Goal: Information Seeking & Learning: Check status

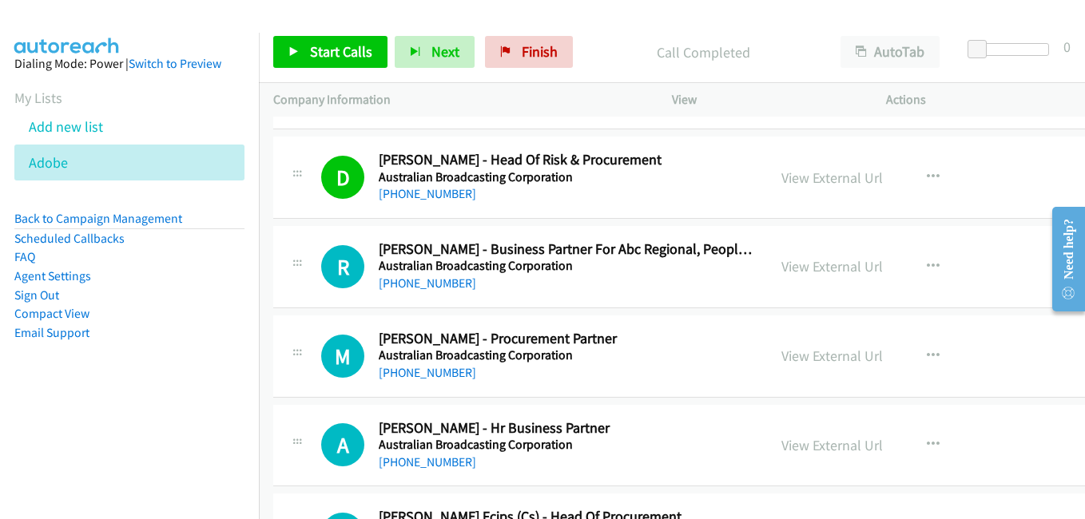
scroll to position [15895, 0]
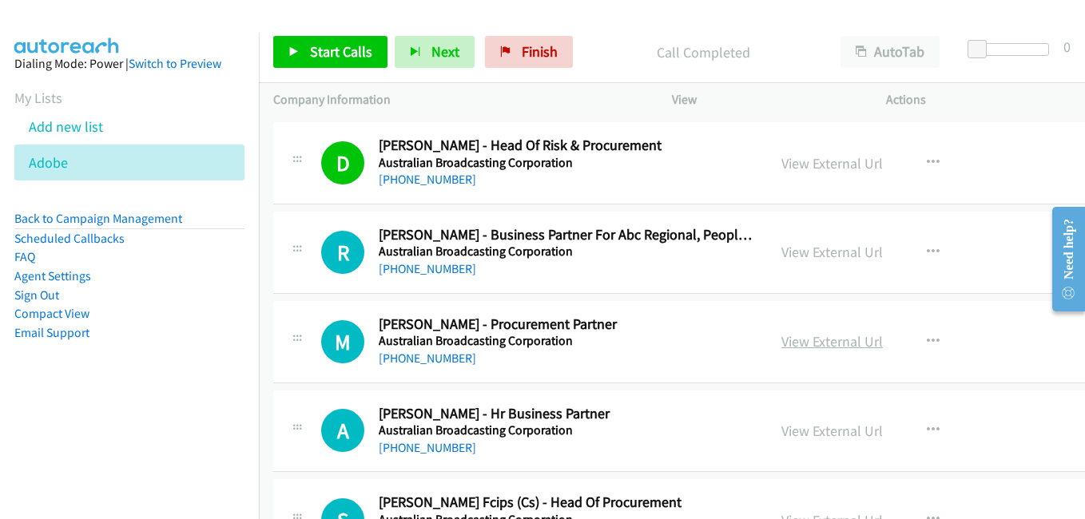
click at [816, 341] on link "View External Url" at bounding box center [831, 341] width 101 height 18
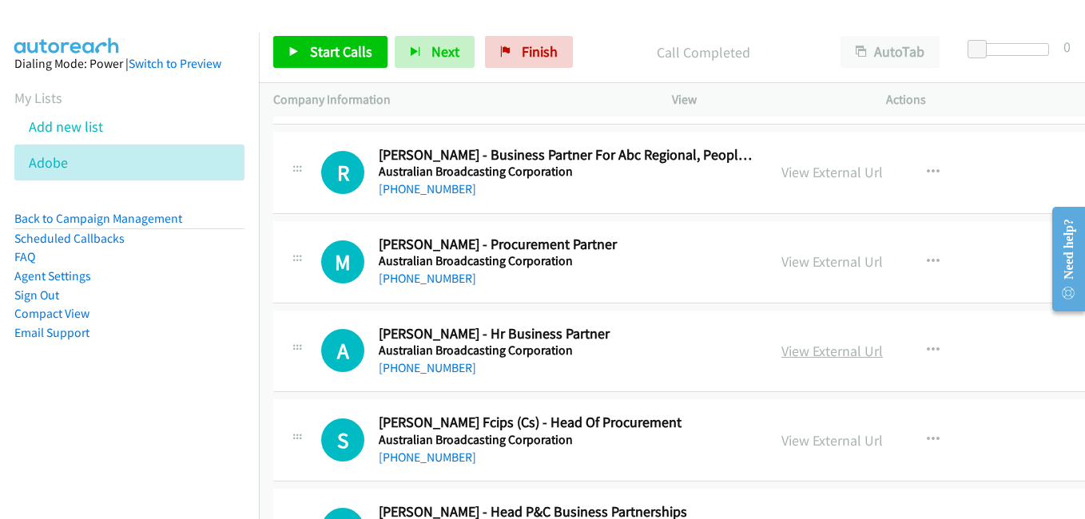
click at [826, 357] on link "View External Url" at bounding box center [831, 351] width 101 height 18
click at [812, 446] on link "View External Url" at bounding box center [831, 440] width 101 height 18
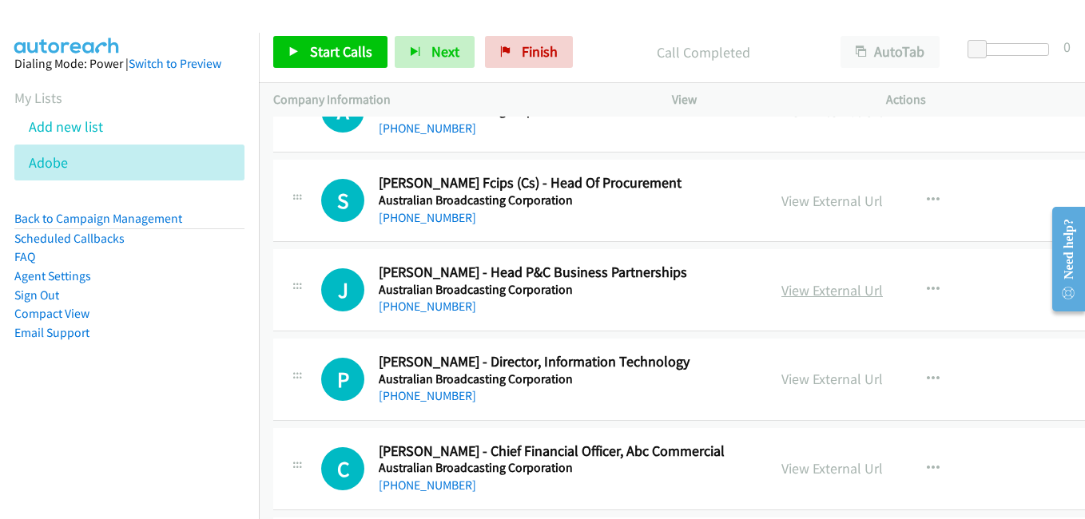
scroll to position [16294, 0]
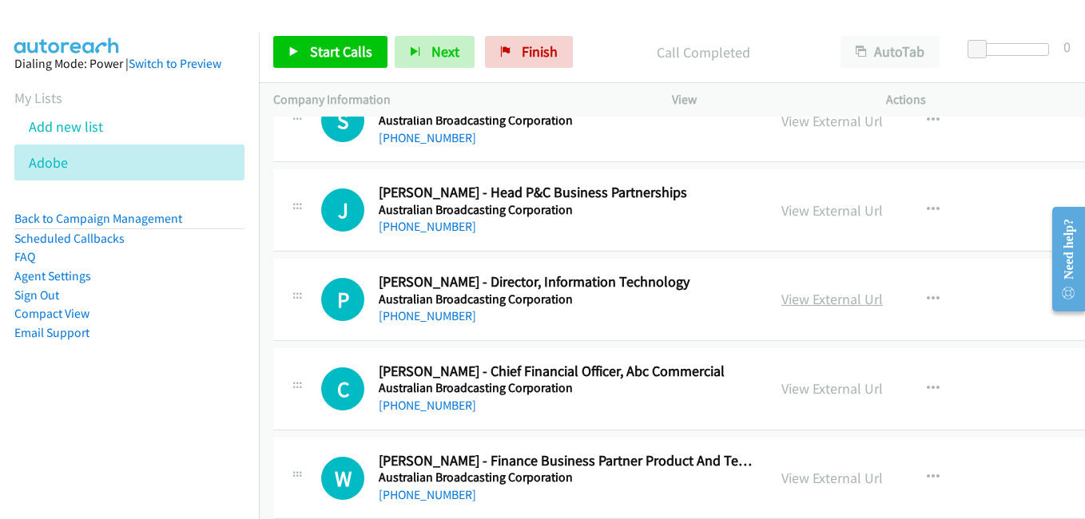
click at [819, 305] on link "View External Url" at bounding box center [831, 299] width 101 height 18
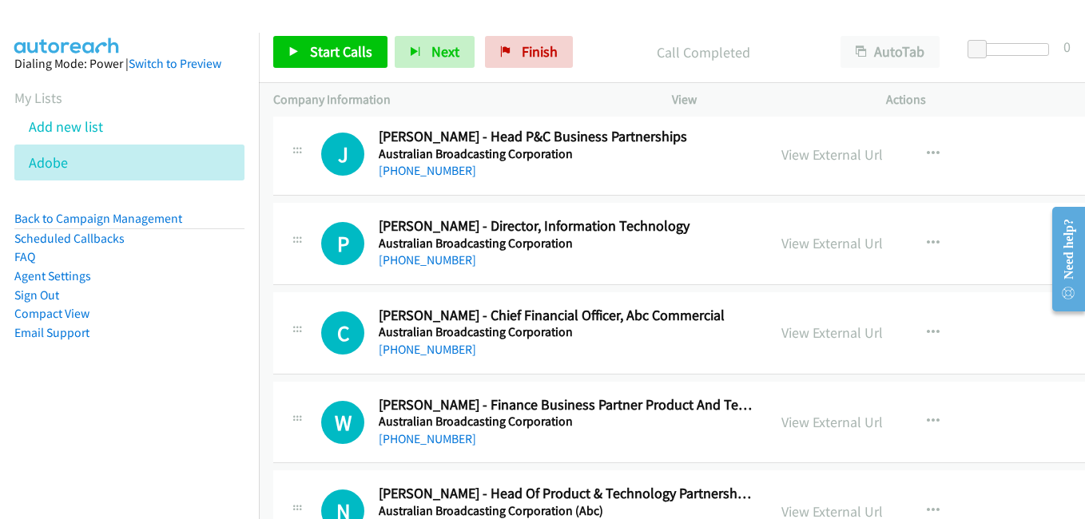
scroll to position [16374, 0]
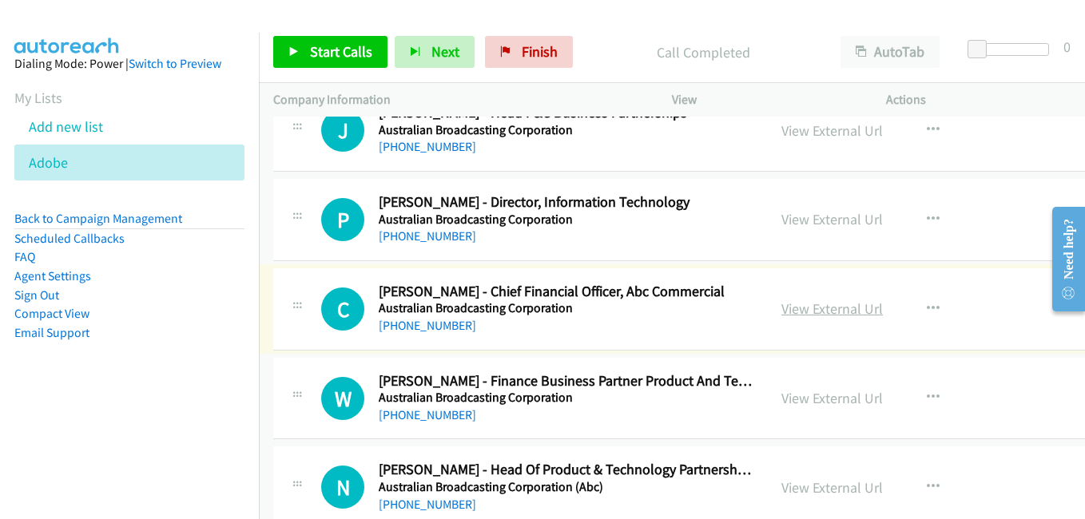
click at [796, 308] on link "View External Url" at bounding box center [831, 309] width 101 height 18
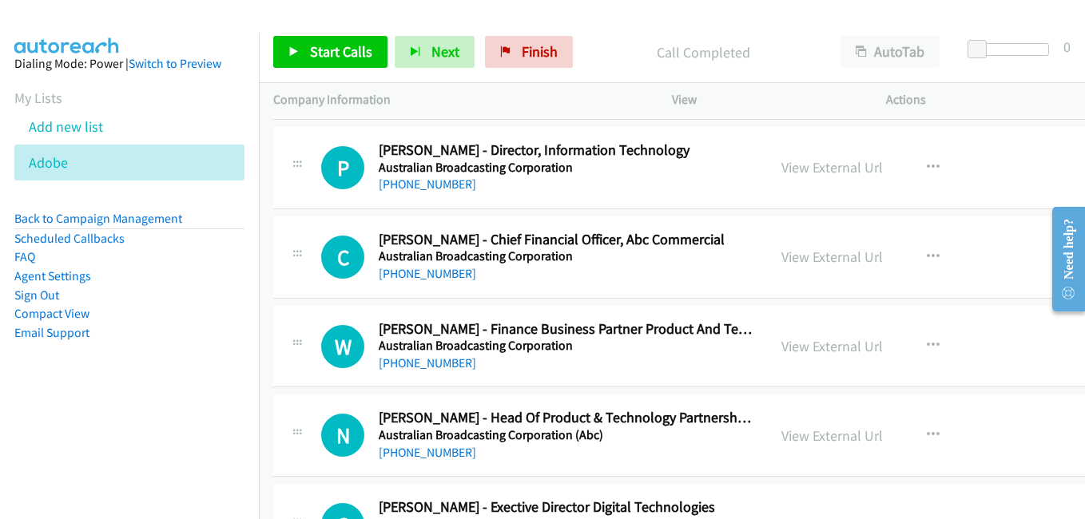
scroll to position [16454, 0]
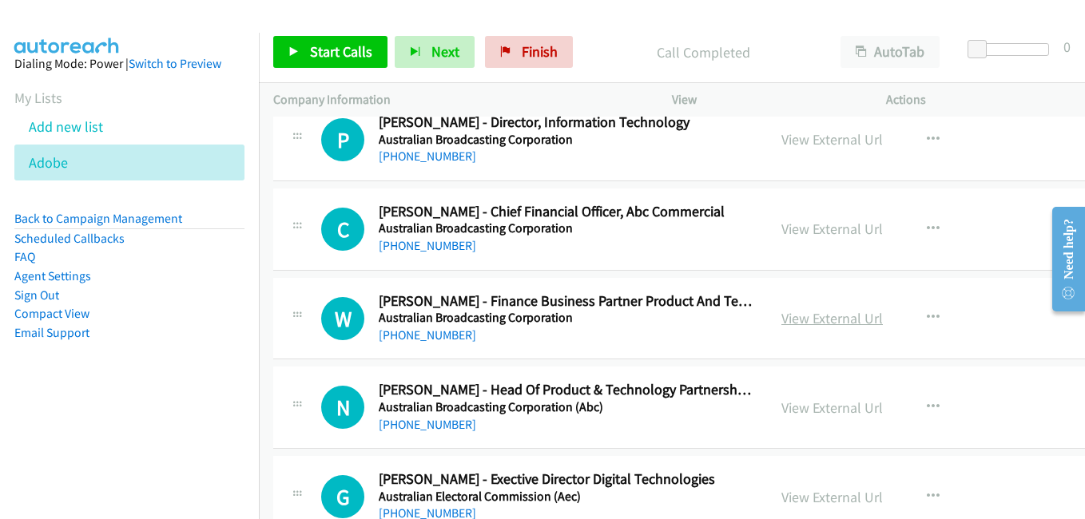
drag, startPoint x: 814, startPoint y: 324, endPoint x: 800, endPoint y: 323, distance: 13.7
click at [814, 324] on link "View External Url" at bounding box center [831, 318] width 101 height 18
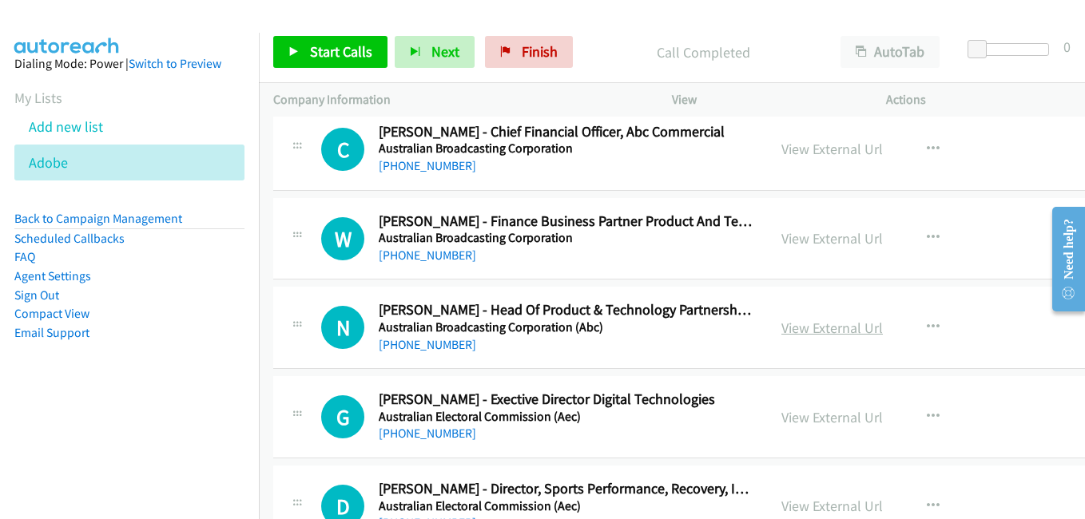
click at [811, 323] on link "View External Url" at bounding box center [831, 328] width 101 height 18
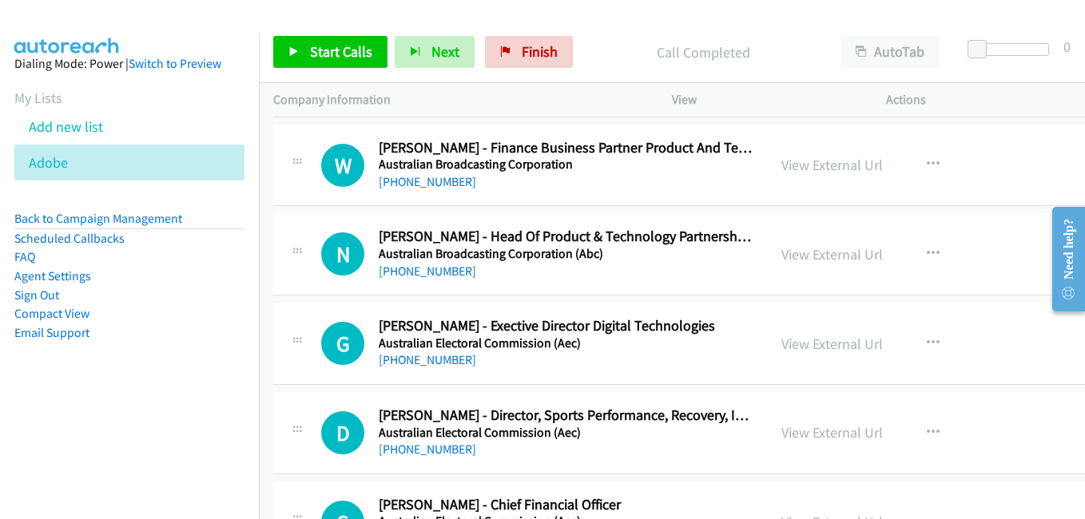
scroll to position [16693, 0]
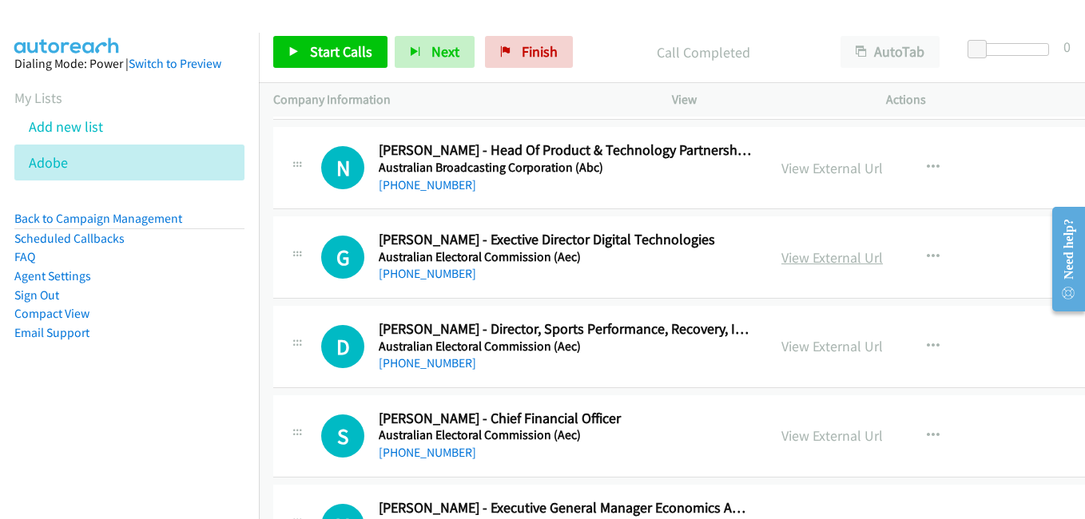
click at [796, 254] on link "View External Url" at bounding box center [831, 257] width 101 height 18
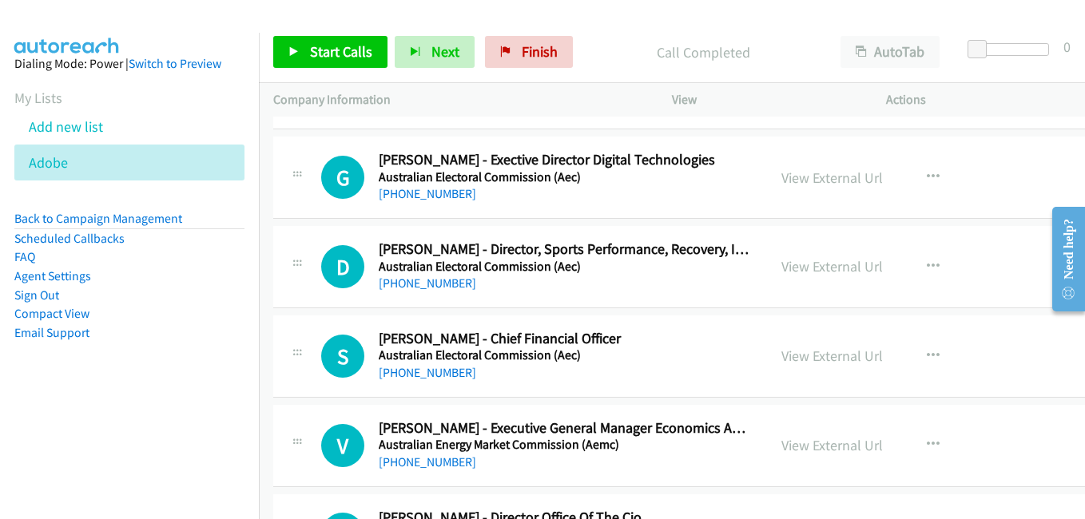
drag, startPoint x: 792, startPoint y: 362, endPoint x: 559, endPoint y: 289, distance: 243.5
click at [792, 362] on link "View External Url" at bounding box center [831, 356] width 101 height 18
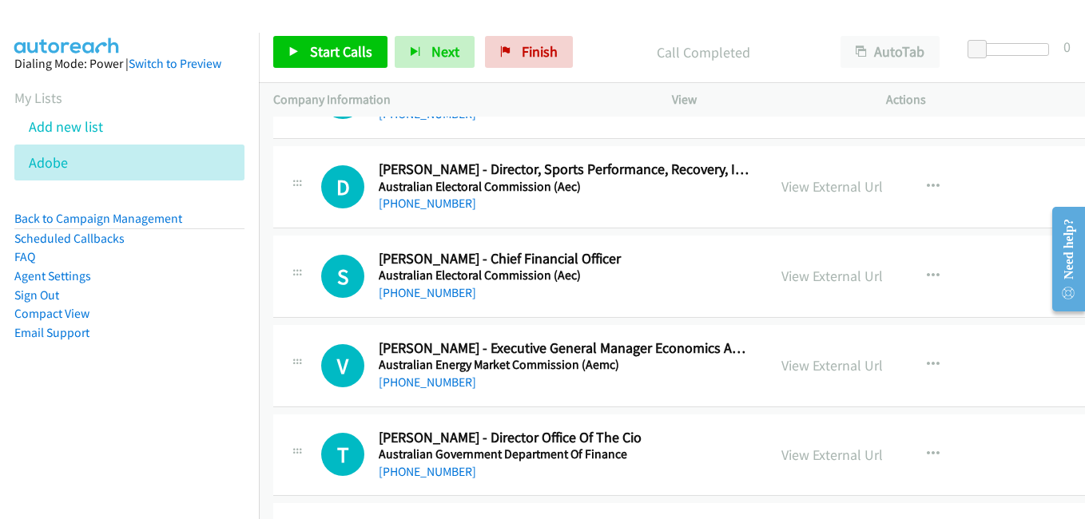
scroll to position [16933, 0]
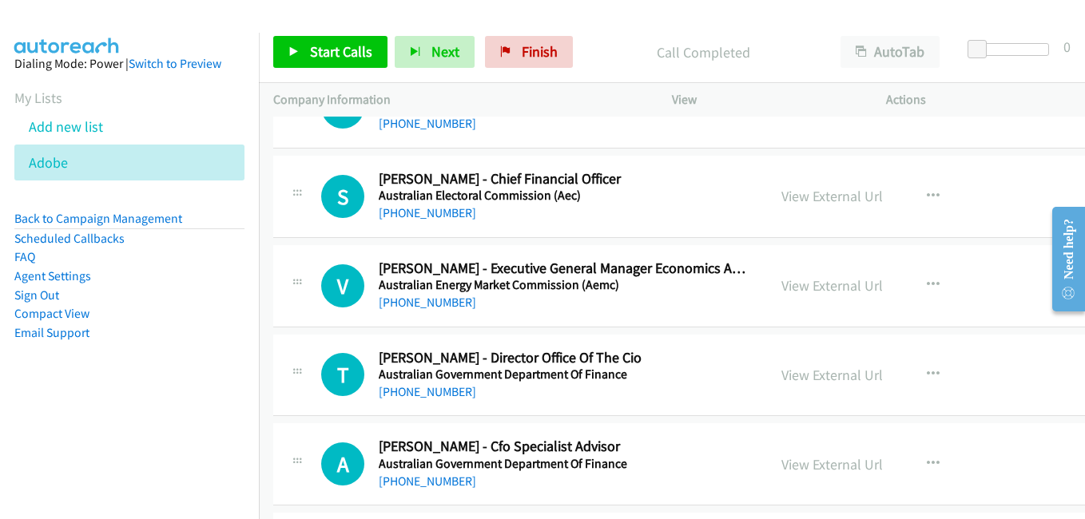
click at [804, 290] on link "View External Url" at bounding box center [831, 285] width 101 height 18
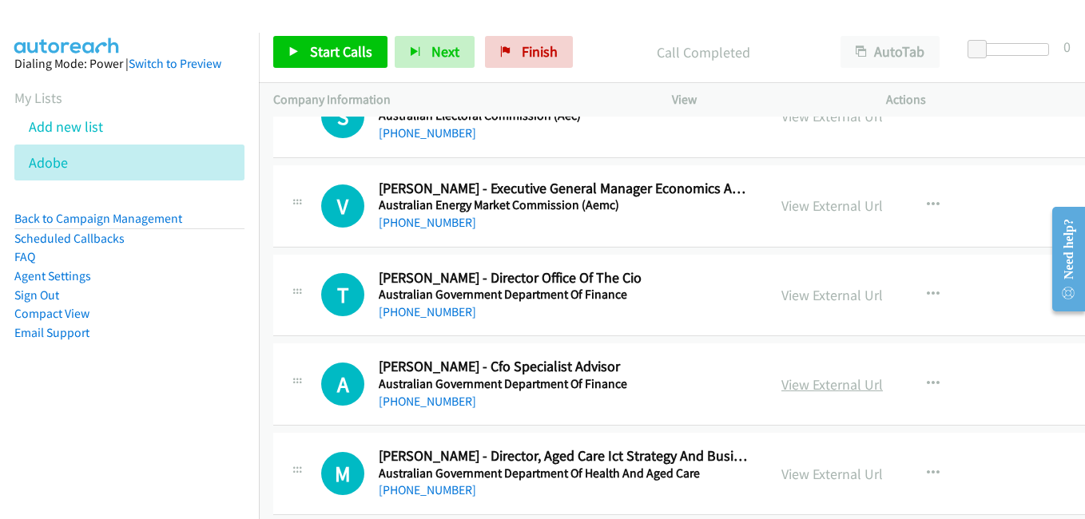
click at [810, 390] on link "View External Url" at bounding box center [831, 384] width 101 height 18
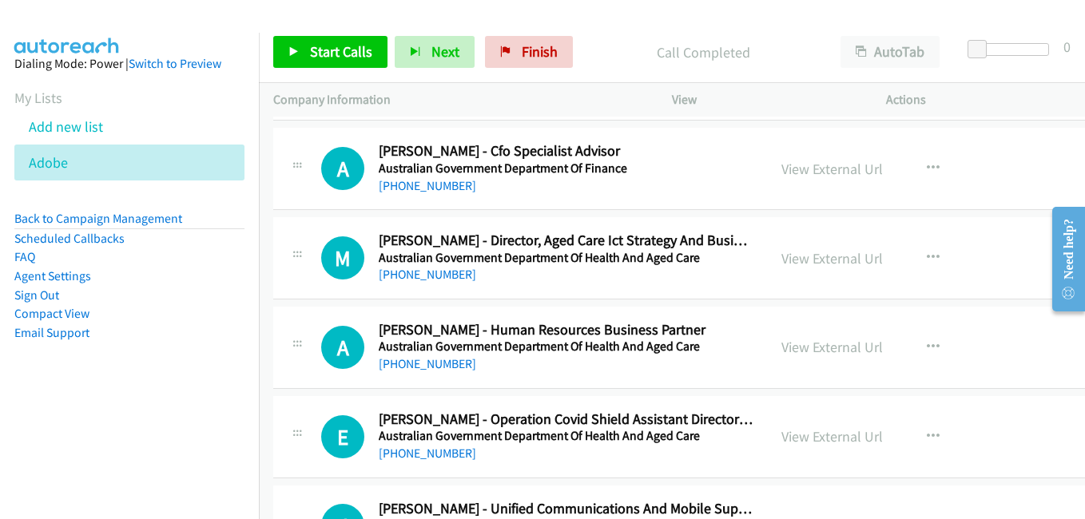
scroll to position [17253, 0]
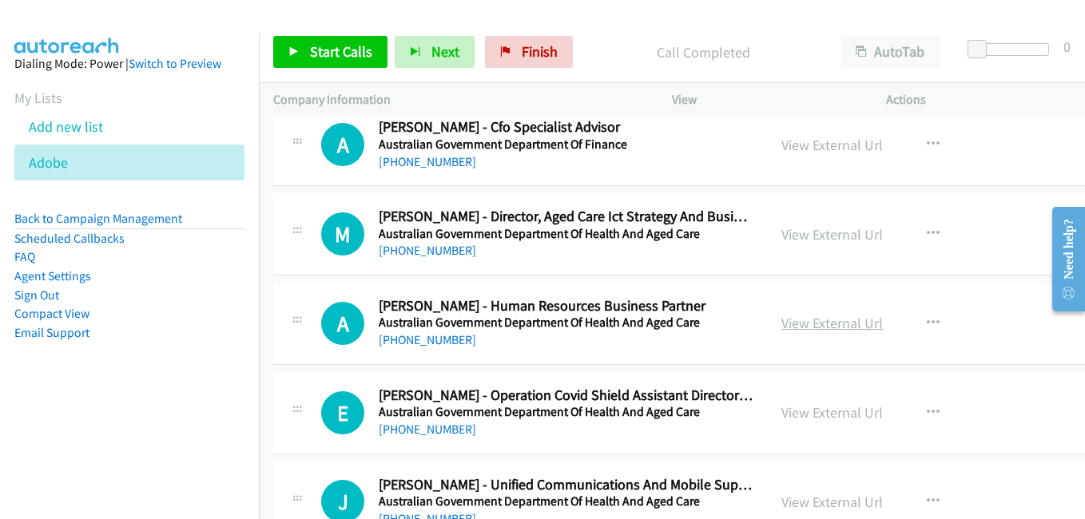
drag, startPoint x: 798, startPoint y: 321, endPoint x: 772, endPoint y: 323, distance: 26.4
click at [798, 321] on link "View External Url" at bounding box center [831, 323] width 101 height 18
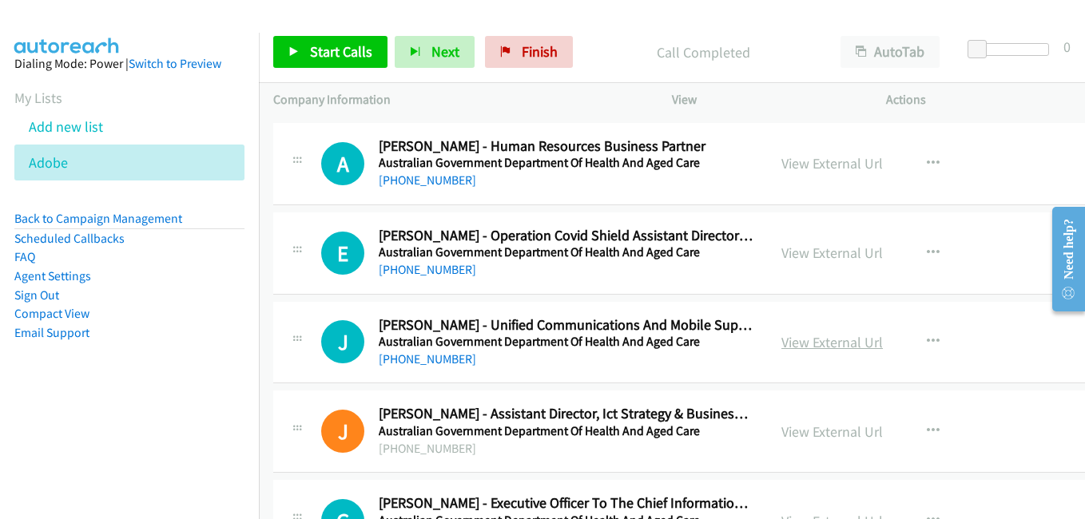
scroll to position [17572, 0]
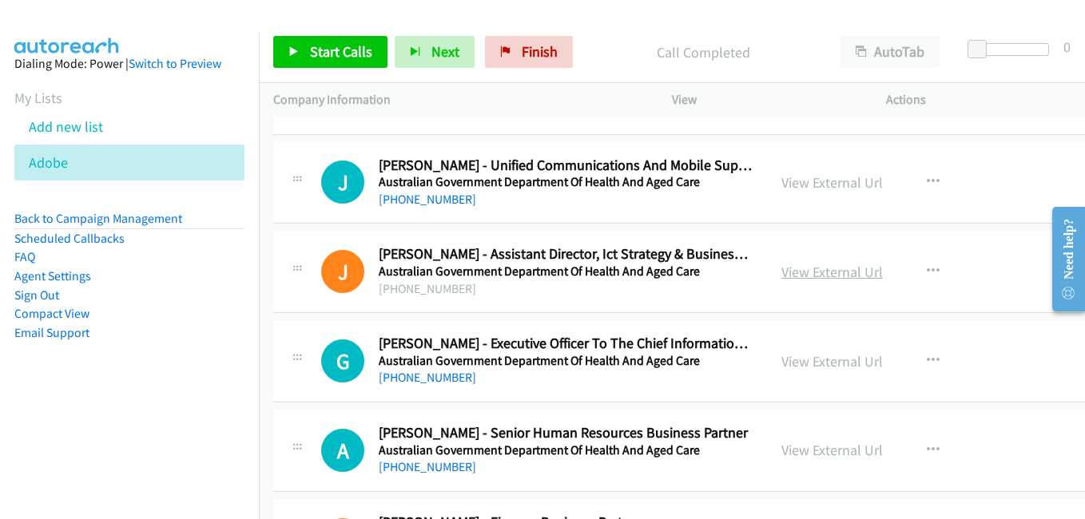
click at [800, 269] on link "View External Url" at bounding box center [831, 272] width 101 height 18
click at [817, 362] on link "View External Url" at bounding box center [831, 361] width 101 height 18
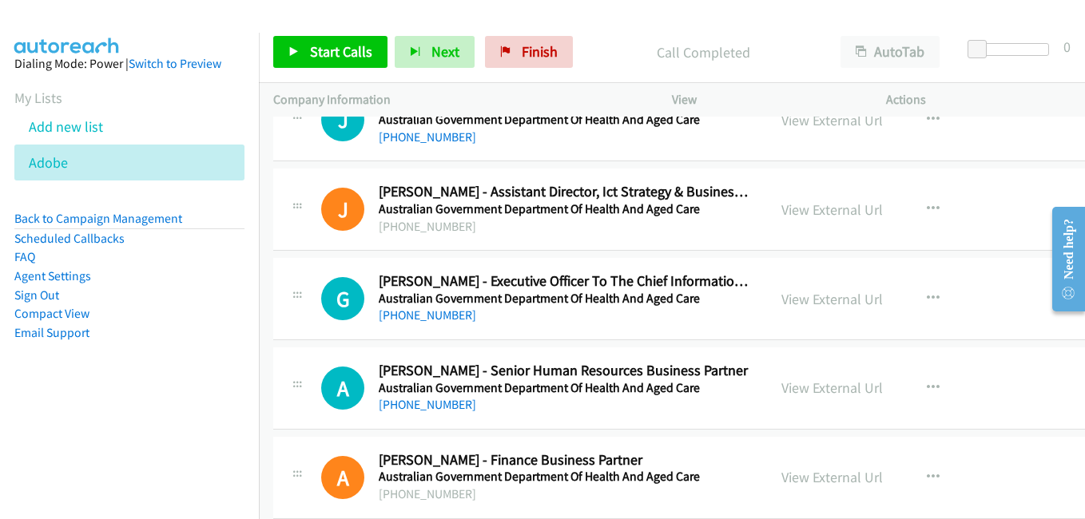
scroll to position [17652, 0]
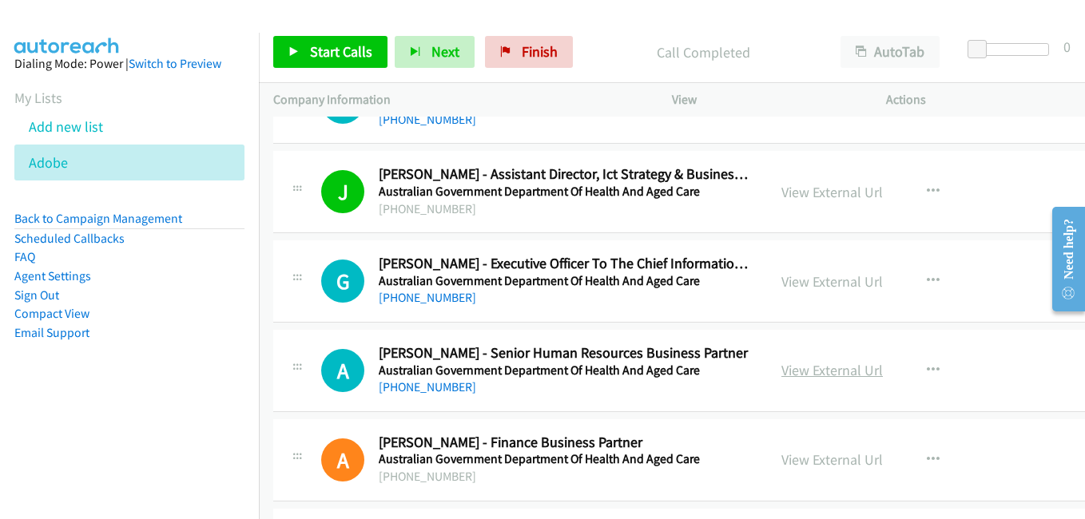
click at [808, 371] on link "View External Url" at bounding box center [831, 370] width 101 height 18
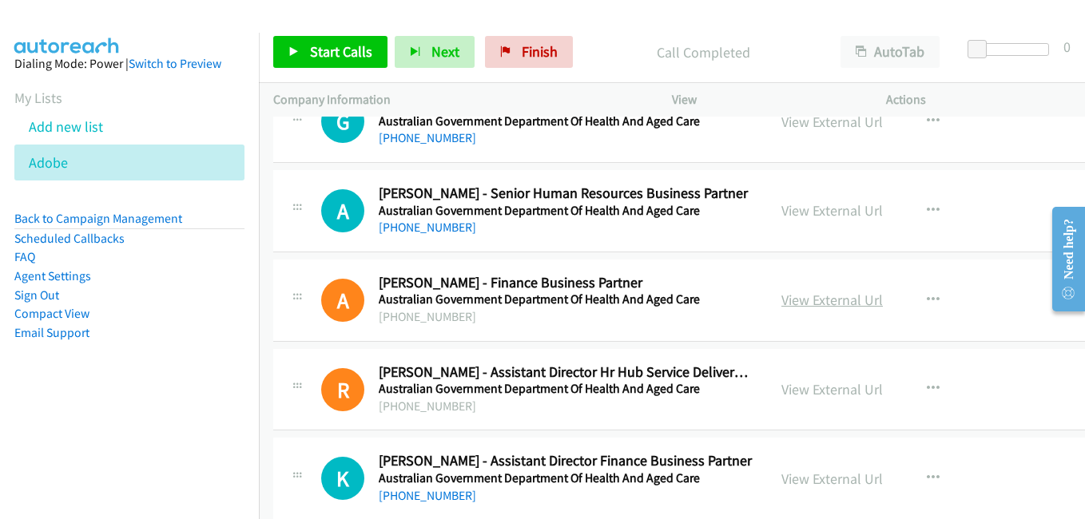
click at [800, 304] on link "View External Url" at bounding box center [831, 300] width 101 height 18
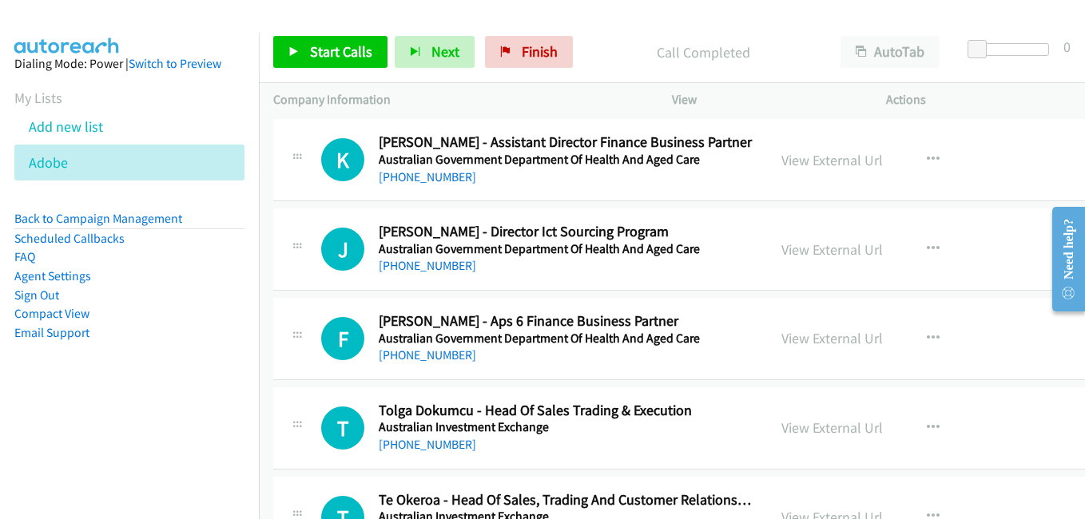
scroll to position [18131, 0]
click at [807, 164] on link "View External Url" at bounding box center [831, 159] width 101 height 18
drag, startPoint x: 818, startPoint y: 246, endPoint x: 653, endPoint y: 203, distance: 170.1
click at [818, 246] on link "View External Url" at bounding box center [831, 249] width 101 height 18
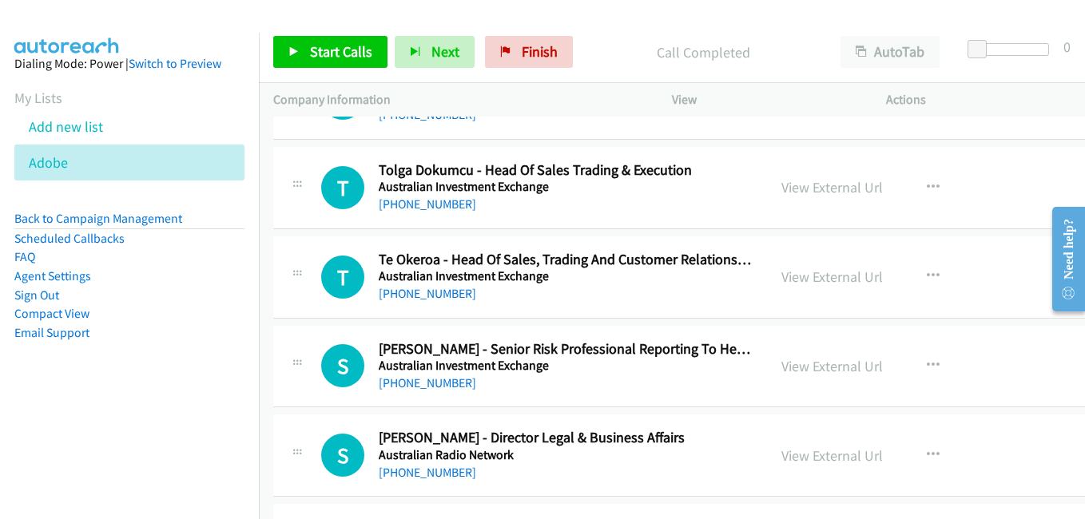
scroll to position [18451, 0]
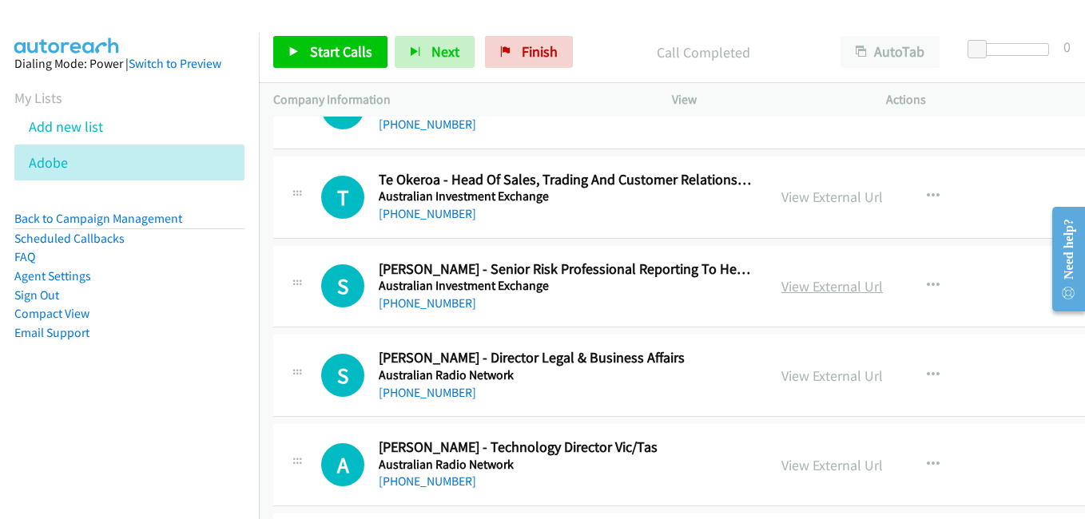
click at [793, 284] on link "View External Url" at bounding box center [831, 286] width 101 height 18
drag, startPoint x: 816, startPoint y: 372, endPoint x: 792, endPoint y: 303, distance: 73.5
click at [788, 375] on link "View External Url" at bounding box center [831, 376] width 101 height 18
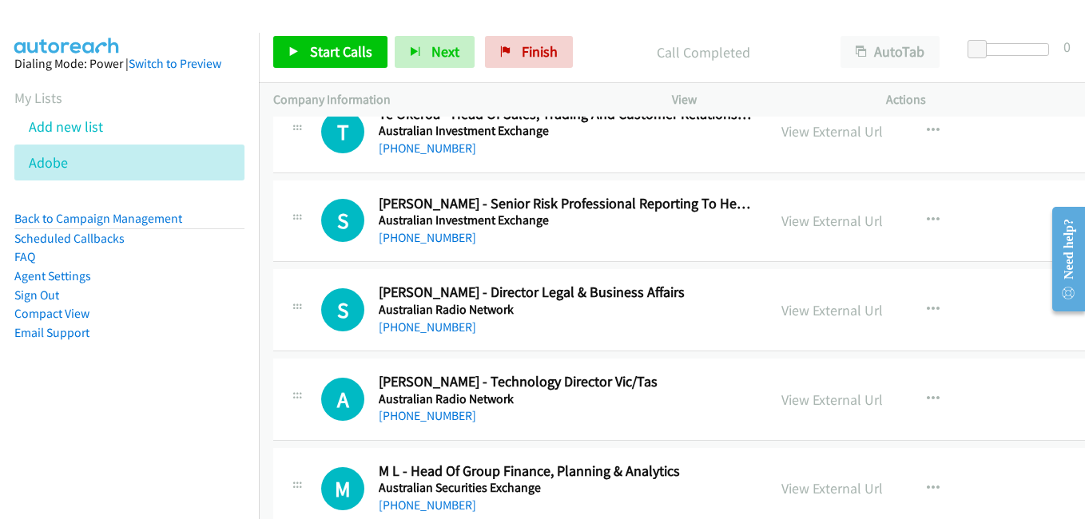
scroll to position [18531, 0]
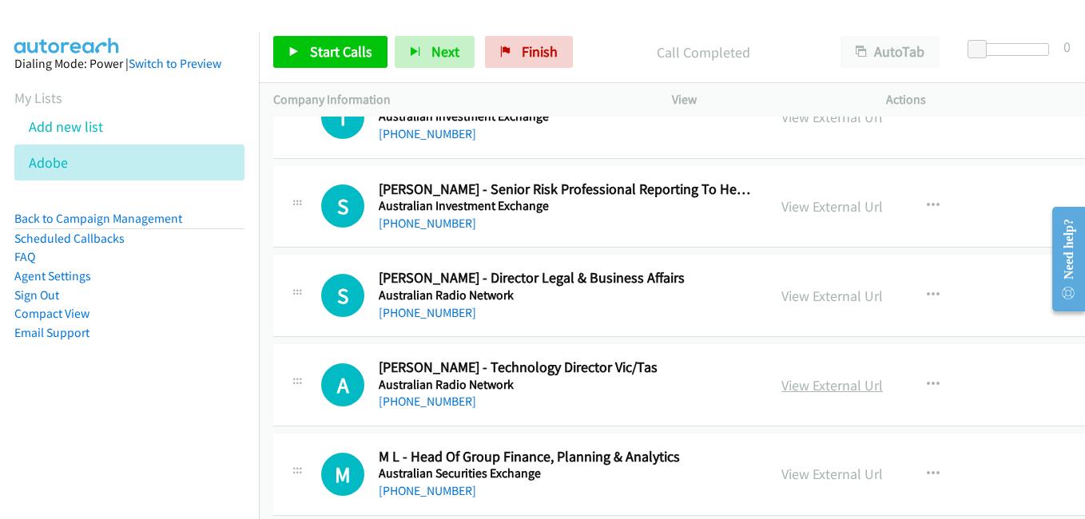
click at [803, 384] on link "View External Url" at bounding box center [831, 385] width 101 height 18
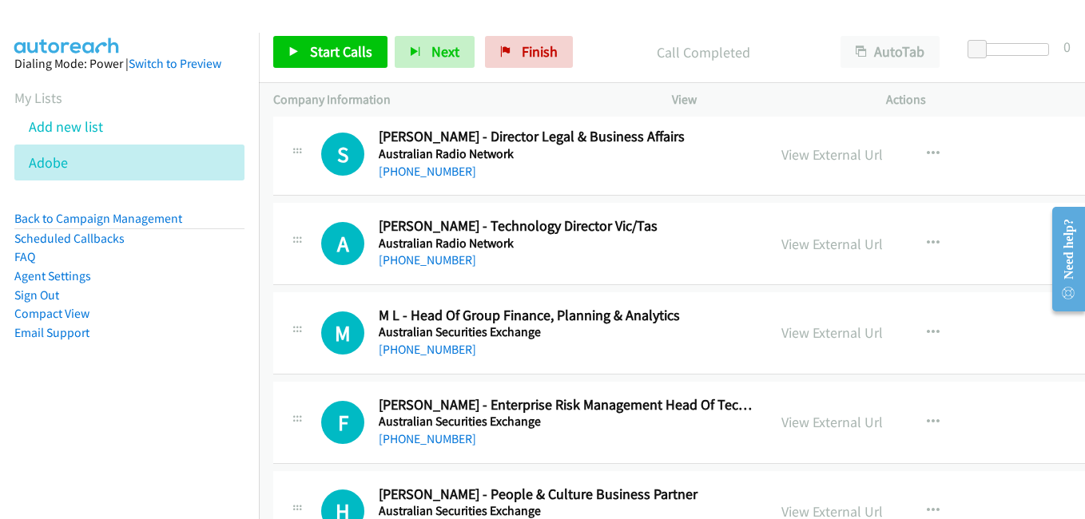
scroll to position [18690, 0]
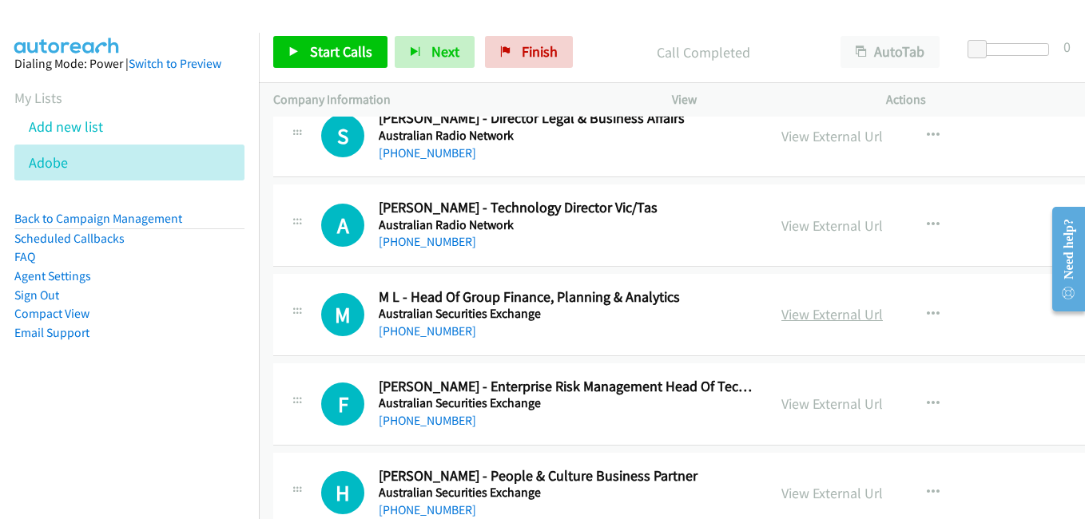
click at [802, 313] on link "View External Url" at bounding box center [831, 314] width 101 height 18
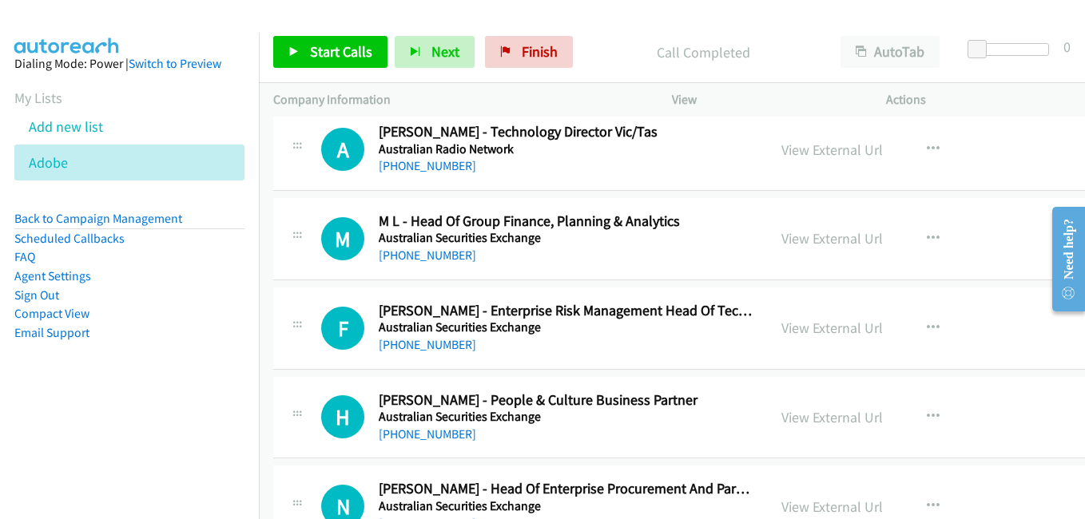
scroll to position [18770, 0]
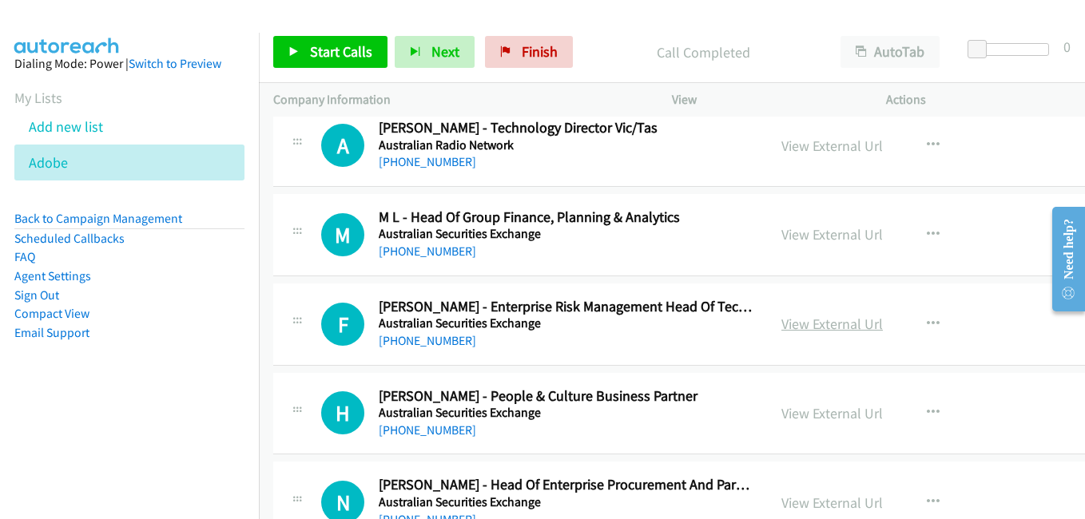
click at [793, 323] on link "View External Url" at bounding box center [831, 324] width 101 height 18
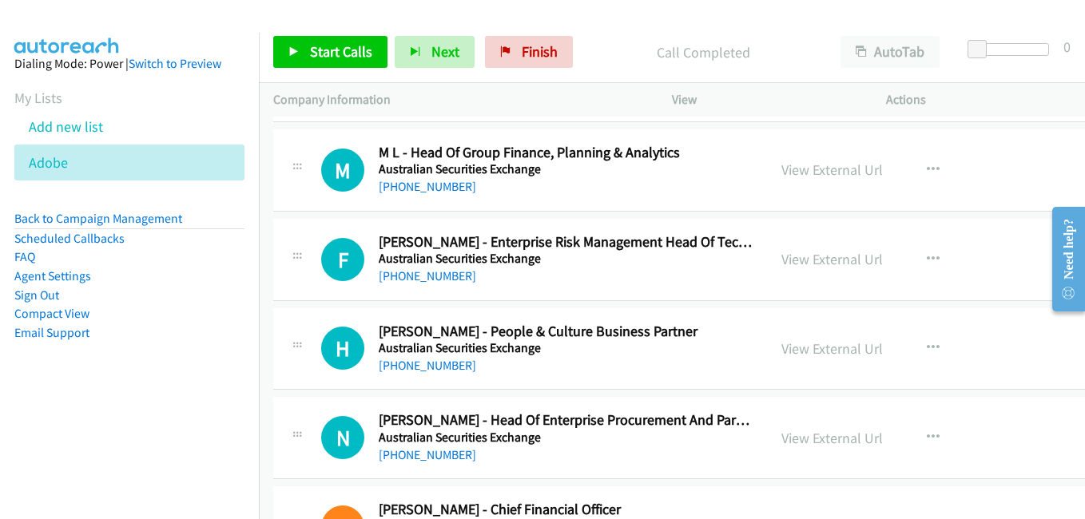
scroll to position [18850, 0]
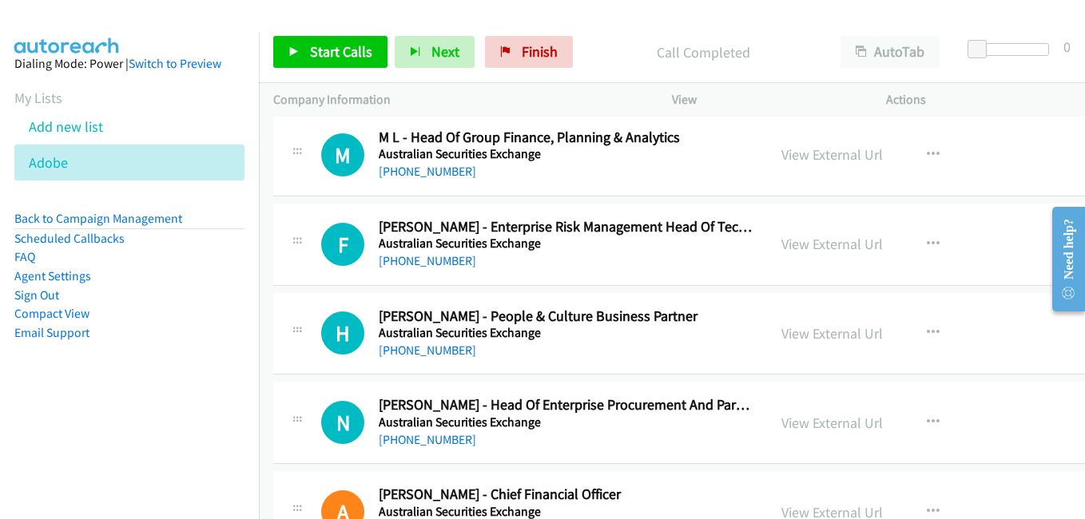
drag, startPoint x: 814, startPoint y: 331, endPoint x: 380, endPoint y: 79, distance: 501.4
click at [814, 331] on link "View External Url" at bounding box center [831, 333] width 101 height 18
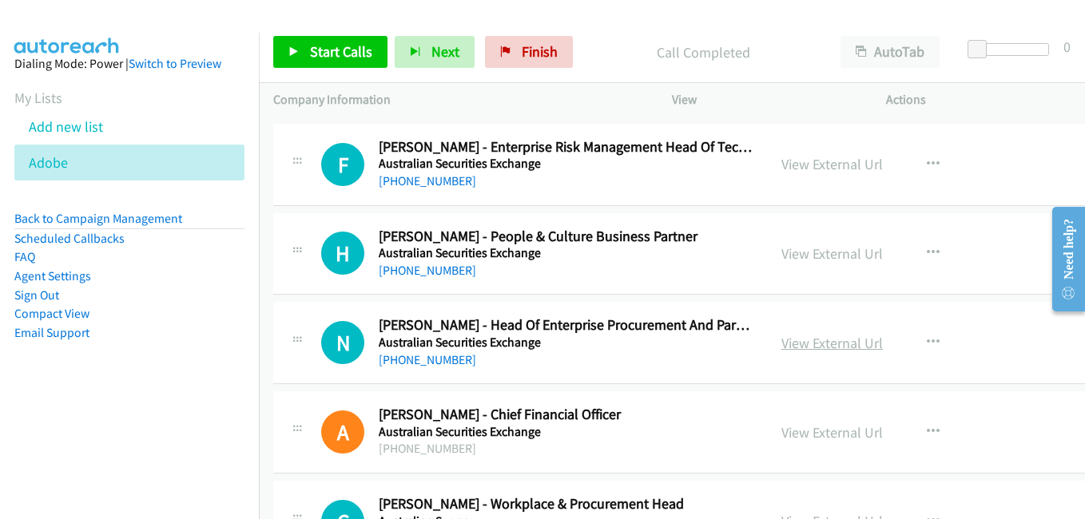
click at [834, 344] on link "View External Url" at bounding box center [831, 343] width 101 height 18
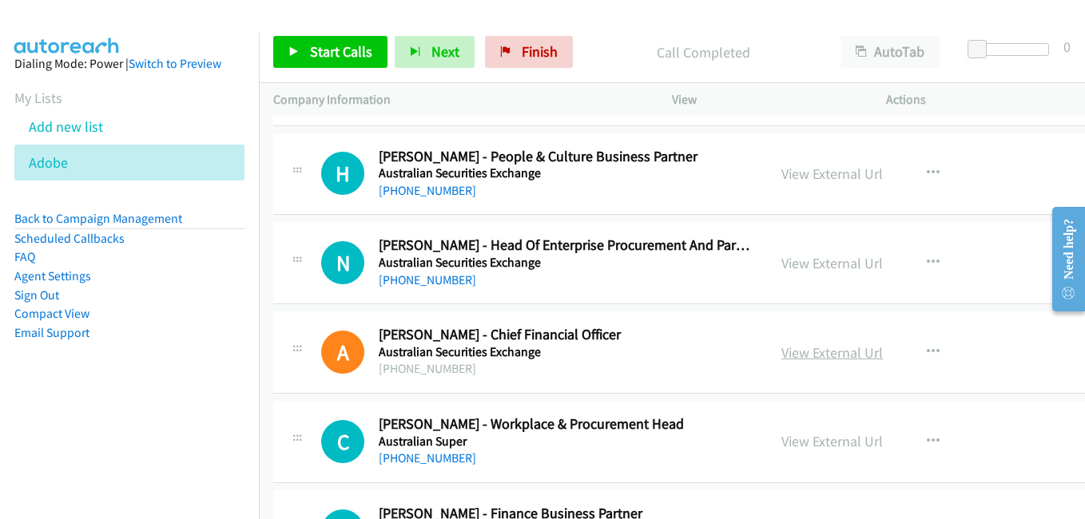
click at [781, 349] on link "View External Url" at bounding box center [831, 352] width 101 height 18
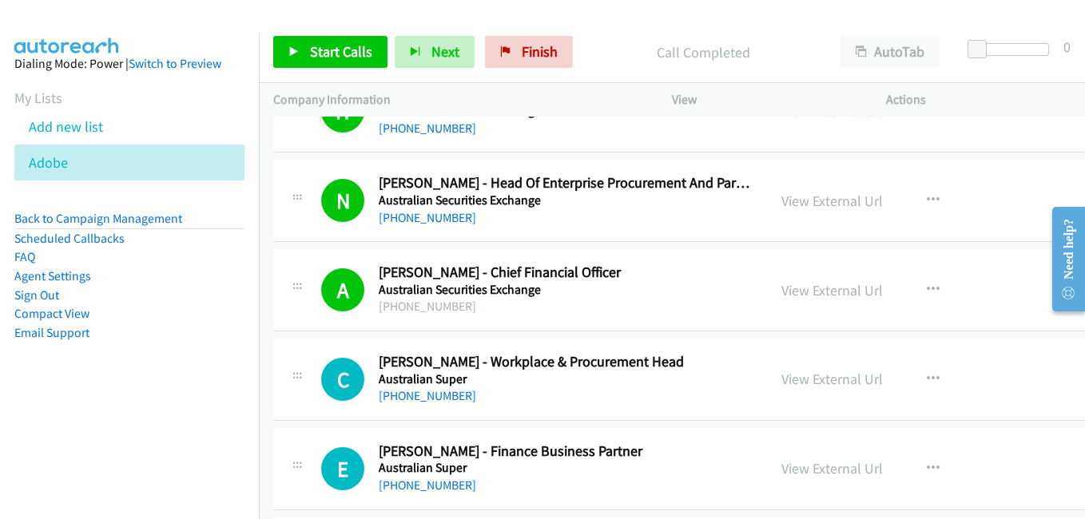
scroll to position [19090, 0]
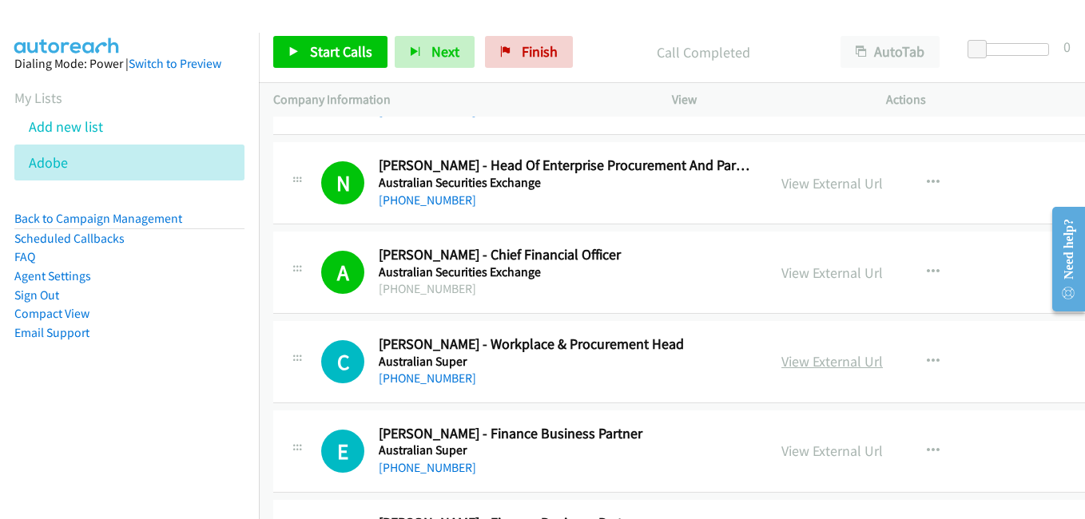
click at [802, 355] on link "View External Url" at bounding box center [831, 361] width 101 height 18
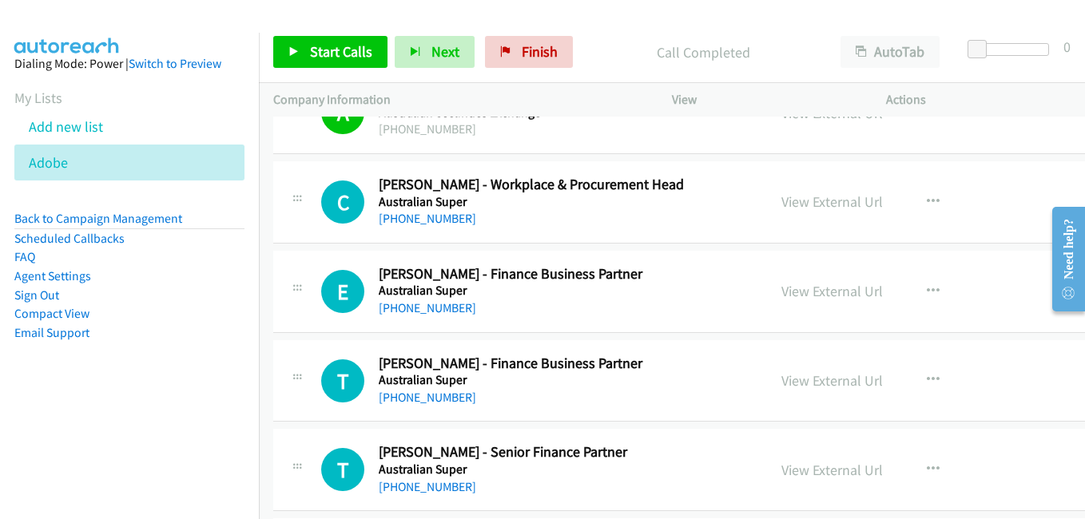
drag, startPoint x: 798, startPoint y: 296, endPoint x: 747, endPoint y: 296, distance: 51.1
click at [798, 296] on link "View External Url" at bounding box center [831, 291] width 101 height 18
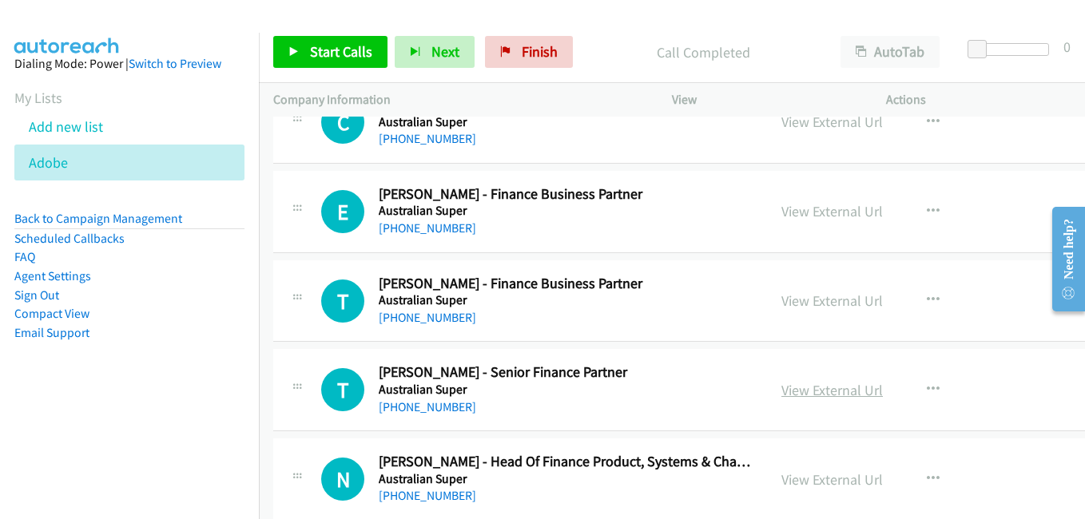
click at [804, 386] on link "View External Url" at bounding box center [831, 390] width 101 height 18
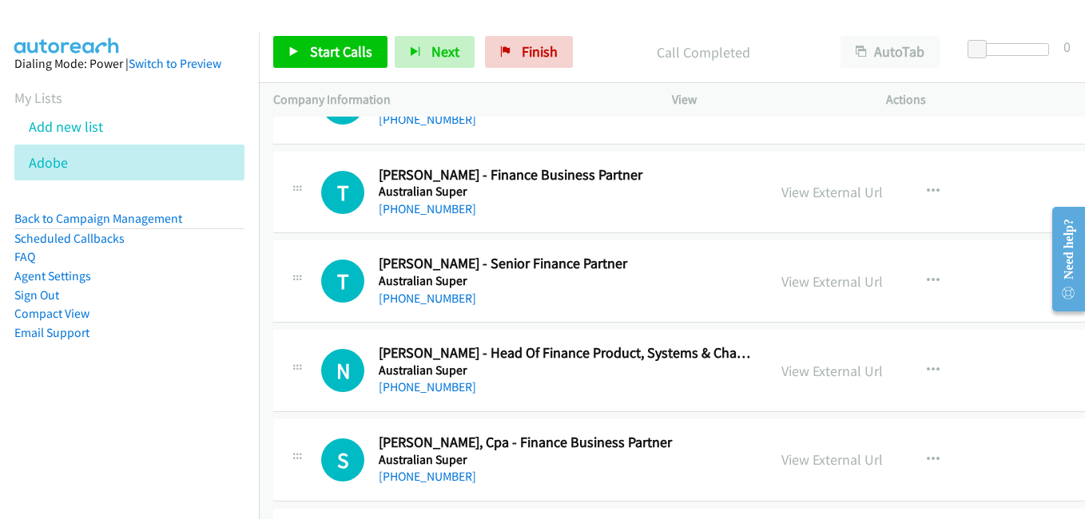
scroll to position [19489, 0]
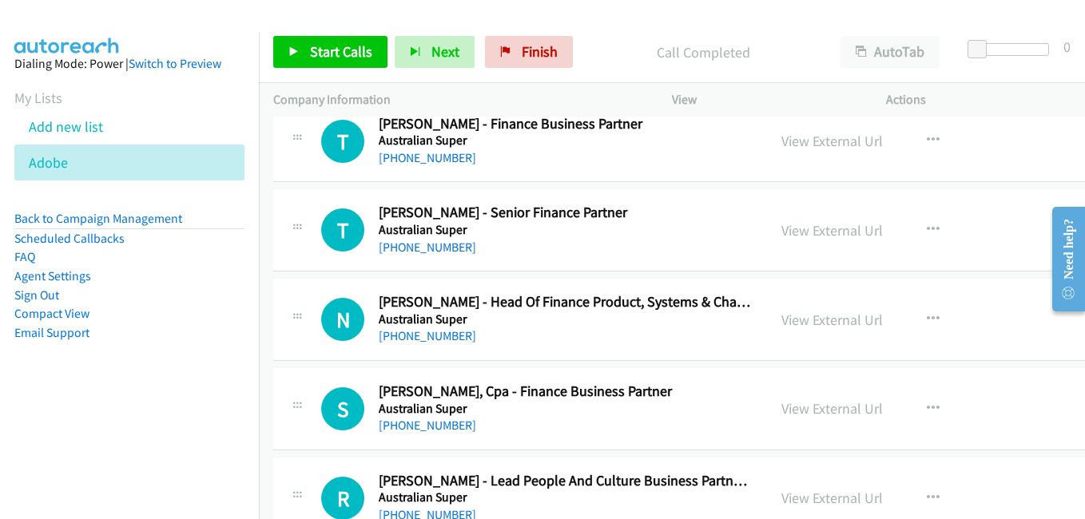
drag, startPoint x: 826, startPoint y: 322, endPoint x: 242, endPoint y: 51, distance: 643.6
click at [826, 322] on link "View External Url" at bounding box center [831, 320] width 101 height 18
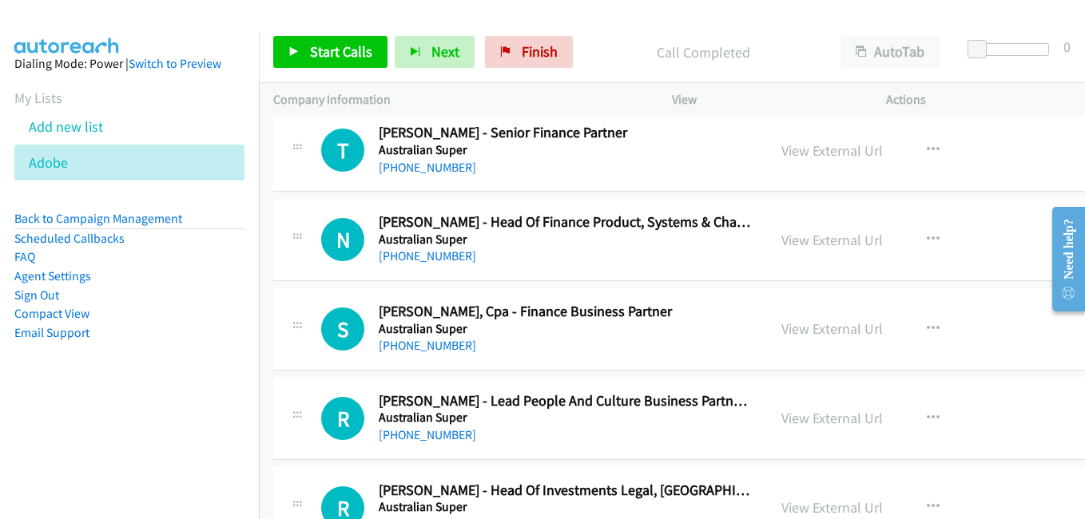
drag, startPoint x: 822, startPoint y: 335, endPoint x: 830, endPoint y: 308, distance: 27.5
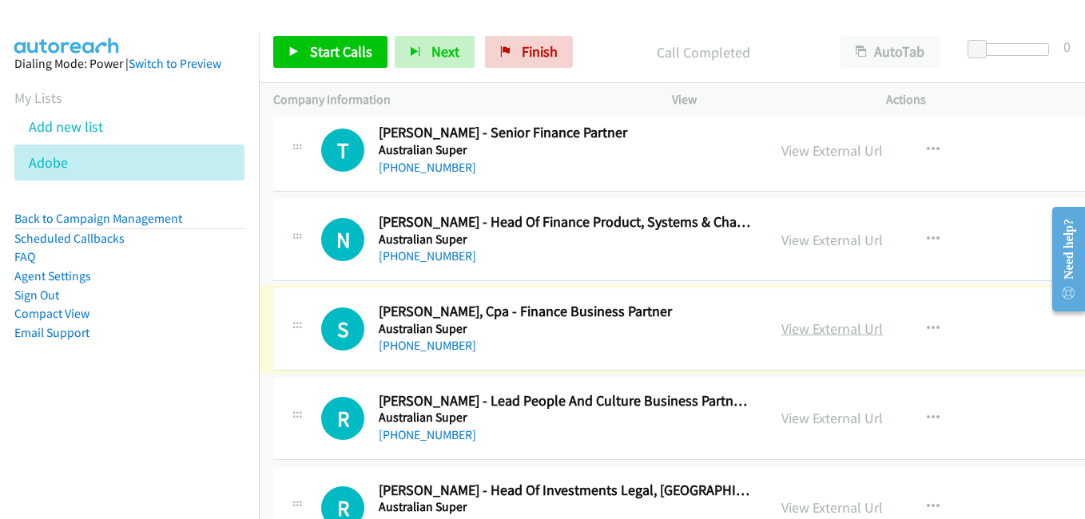
click at [827, 330] on link "View External Url" at bounding box center [831, 328] width 101 height 18
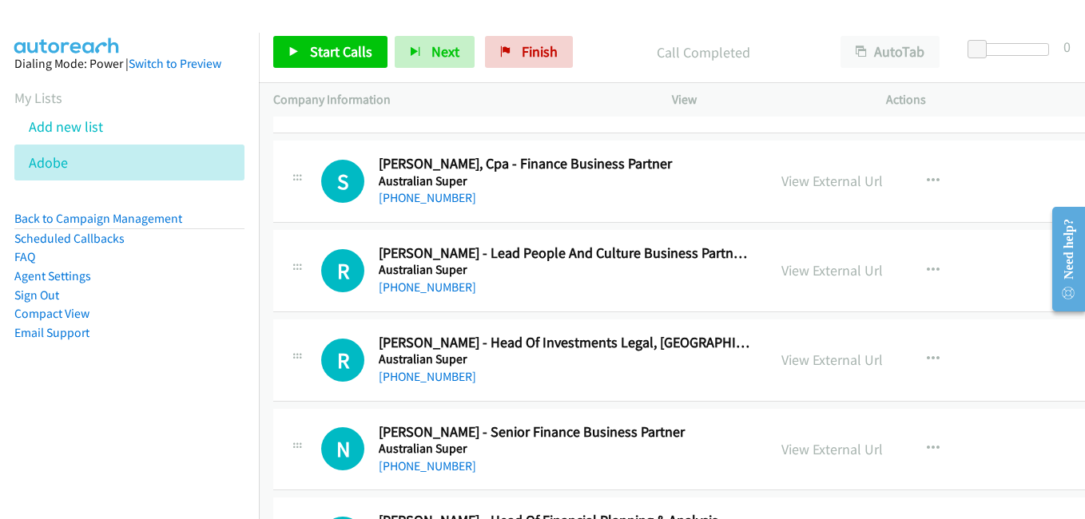
scroll to position [19808, 0]
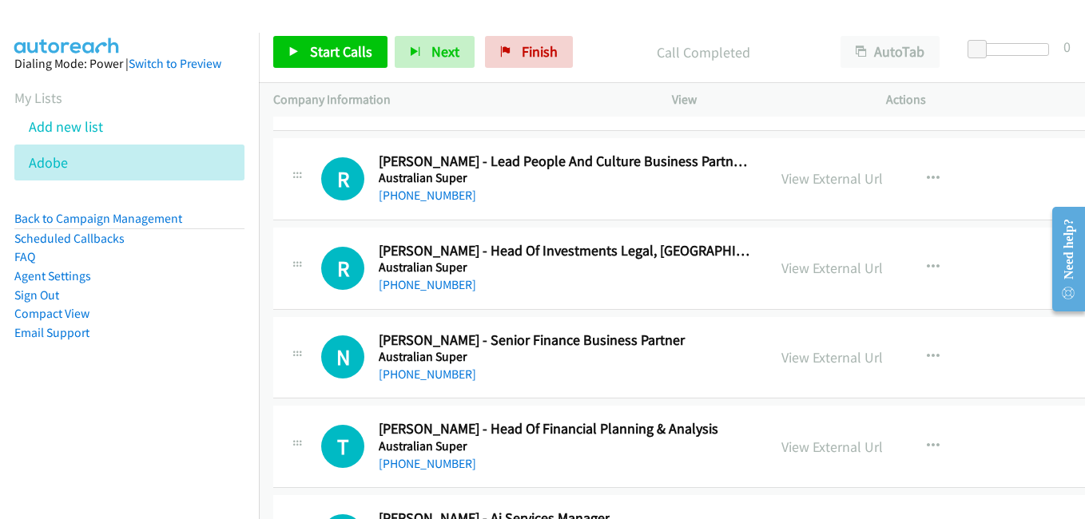
drag, startPoint x: 799, startPoint y: 272, endPoint x: 540, endPoint y: 181, distance: 274.3
click at [799, 272] on link "View External Url" at bounding box center [831, 268] width 101 height 18
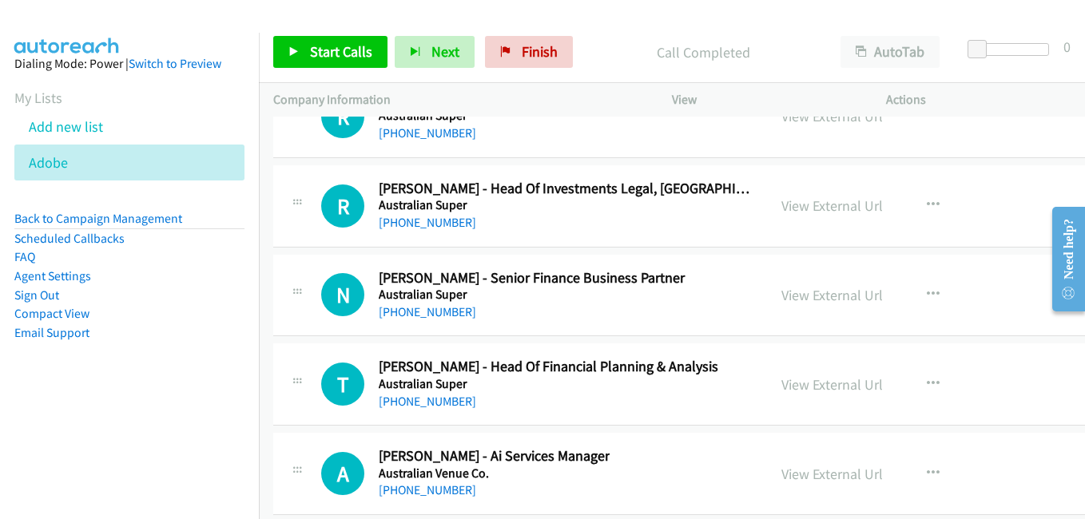
scroll to position [19888, 0]
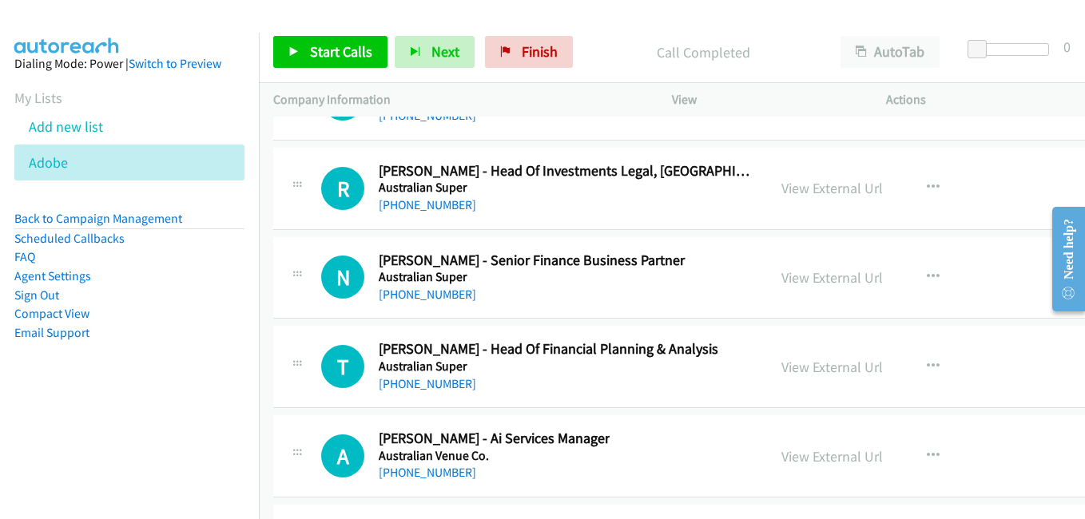
drag, startPoint x: 816, startPoint y: 273, endPoint x: 268, endPoint y: 9, distance: 608.4
click at [816, 273] on link "View External Url" at bounding box center [831, 277] width 101 height 18
click at [804, 370] on link "View External Url" at bounding box center [831, 367] width 101 height 18
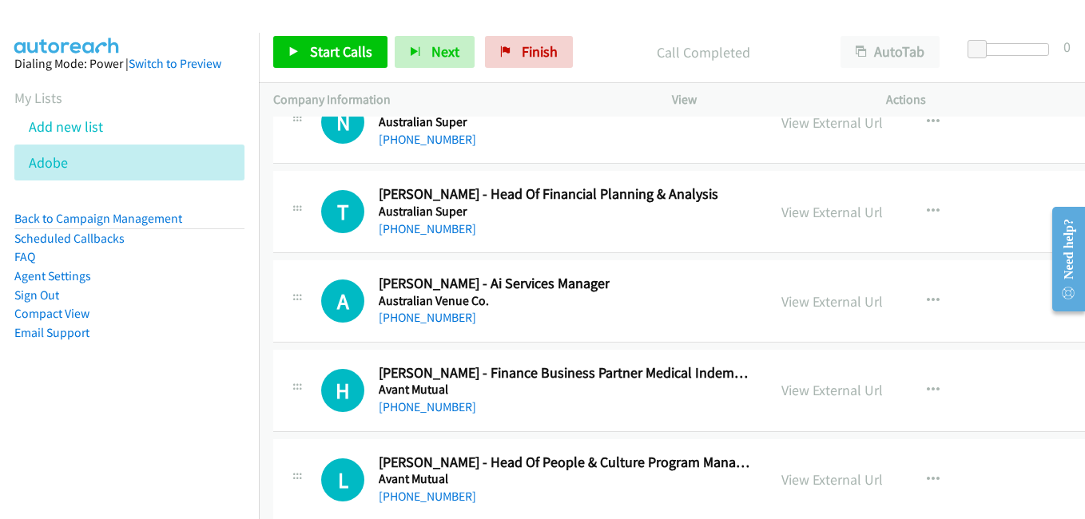
scroll to position [20048, 0]
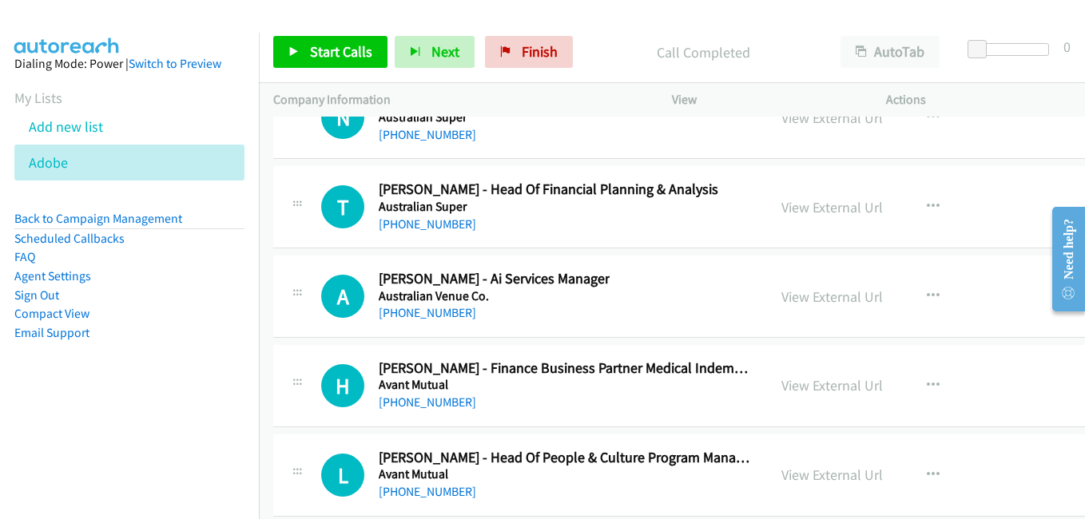
drag, startPoint x: 804, startPoint y: 292, endPoint x: 756, endPoint y: 292, distance: 47.9
click at [804, 292] on link "View External Url" at bounding box center [831, 297] width 101 height 18
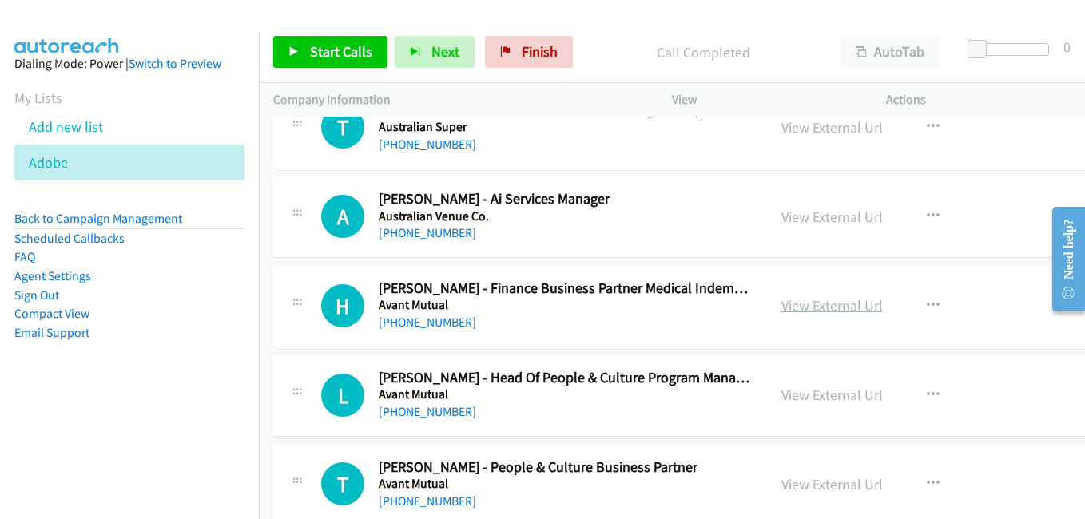
click at [807, 305] on link "View External Url" at bounding box center [831, 305] width 101 height 18
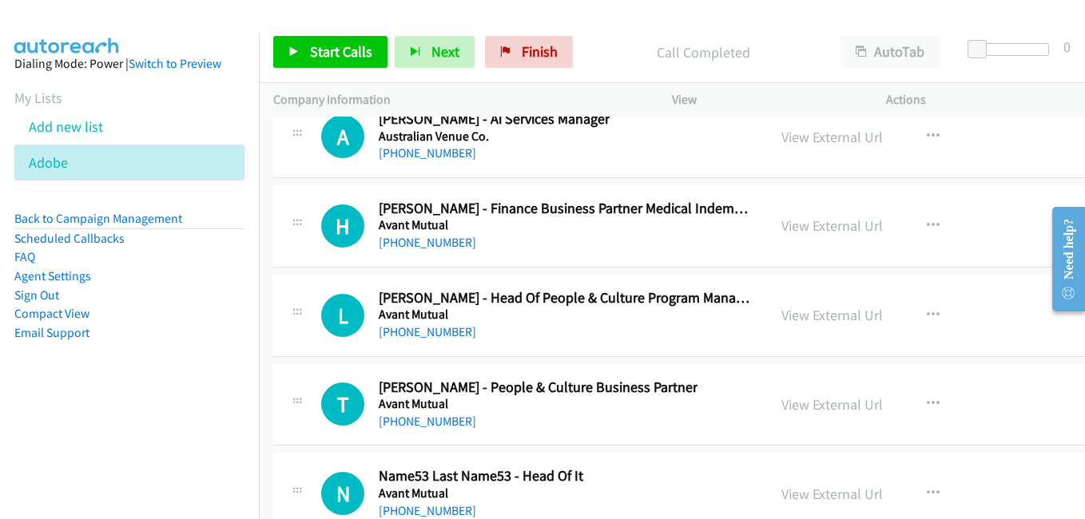
scroll to position [20288, 0]
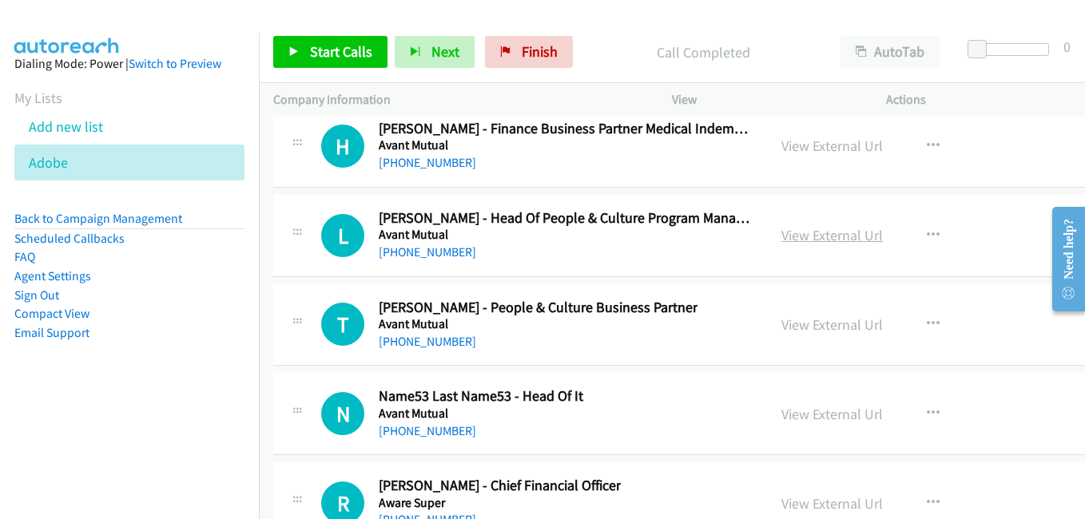
drag, startPoint x: 812, startPoint y: 241, endPoint x: 759, endPoint y: 228, distance: 55.0
click at [812, 241] on link "View External Url" at bounding box center [831, 235] width 101 height 18
click at [813, 326] on link "View External Url" at bounding box center [831, 324] width 101 height 18
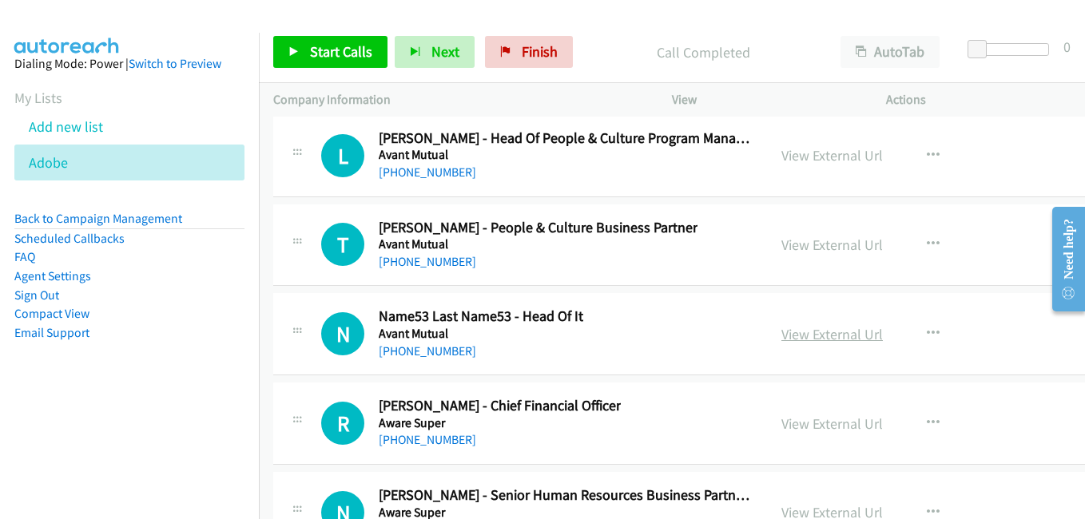
click at [829, 334] on link "View External Url" at bounding box center [831, 334] width 101 height 18
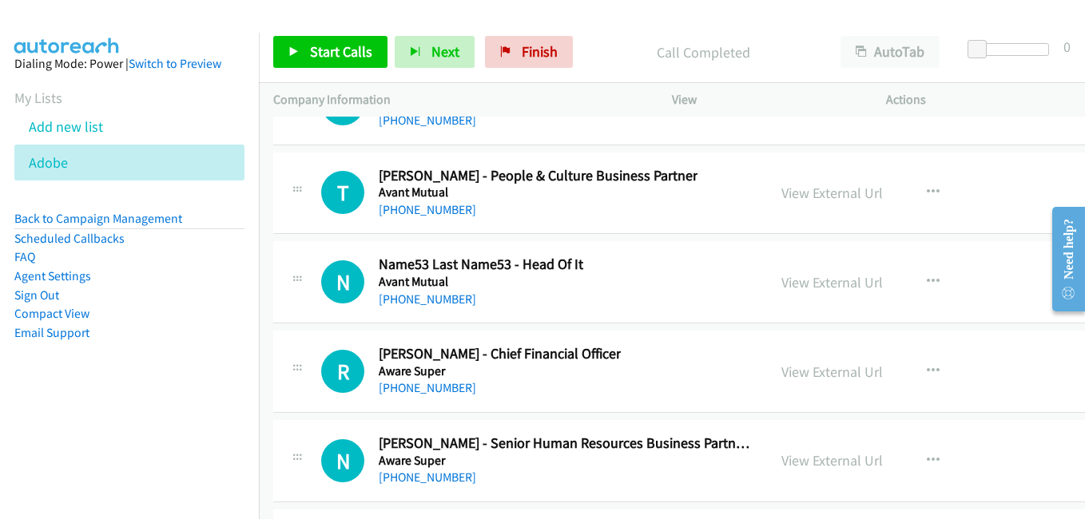
scroll to position [20447, 0]
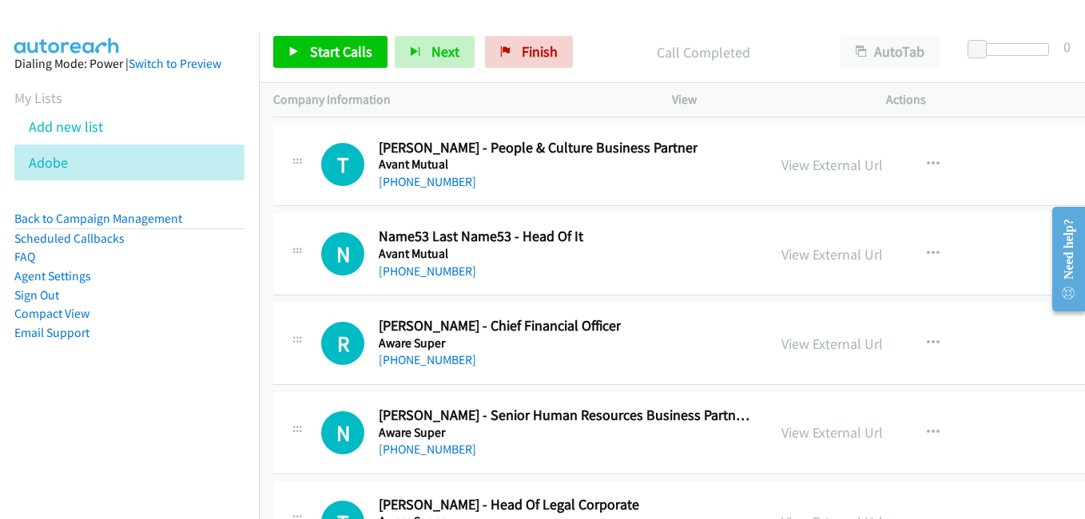
drag, startPoint x: 796, startPoint y: 347, endPoint x: 736, endPoint y: 354, distance: 59.5
click at [796, 347] on link "View External Url" at bounding box center [831, 344] width 101 height 18
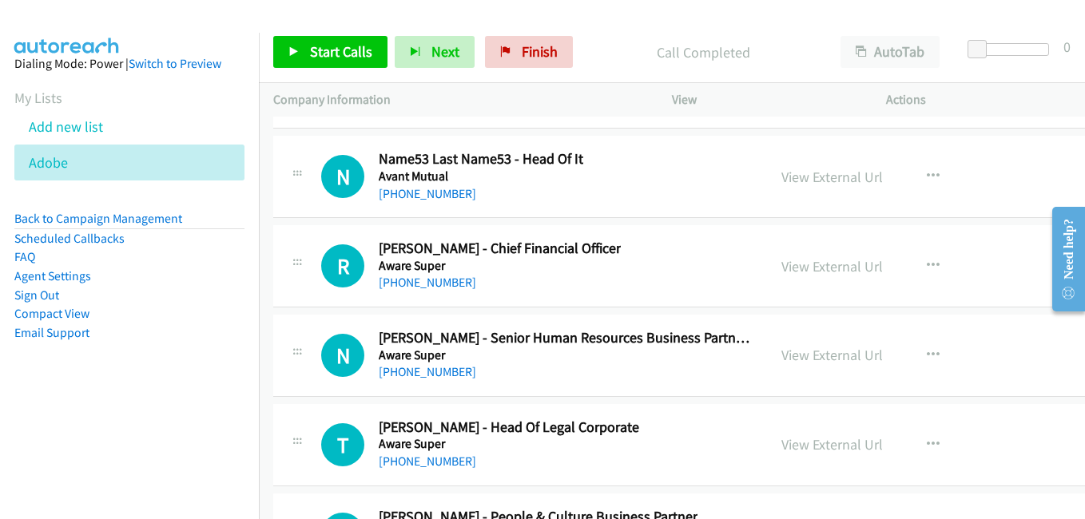
scroll to position [20527, 0]
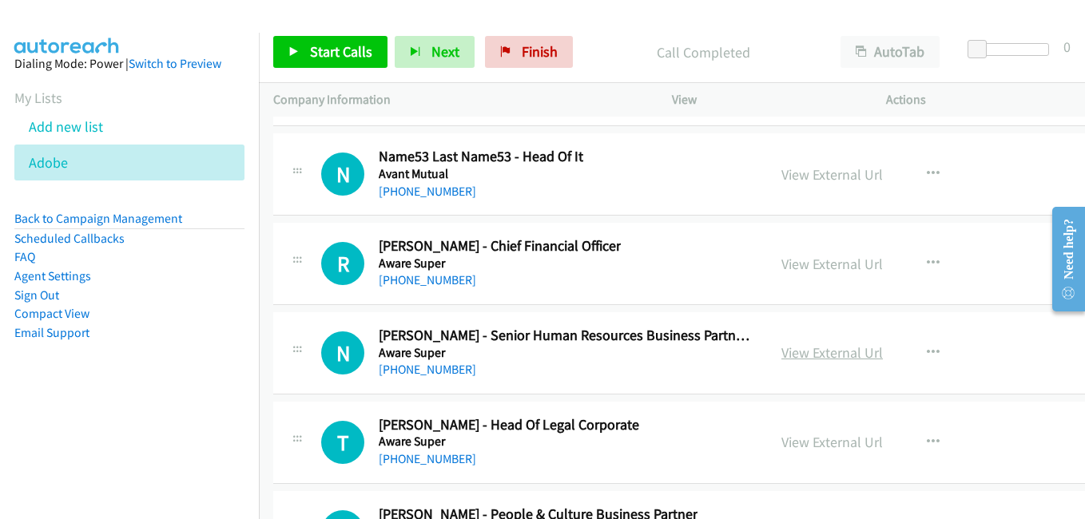
click at [824, 361] on link "View External Url" at bounding box center [831, 352] width 101 height 18
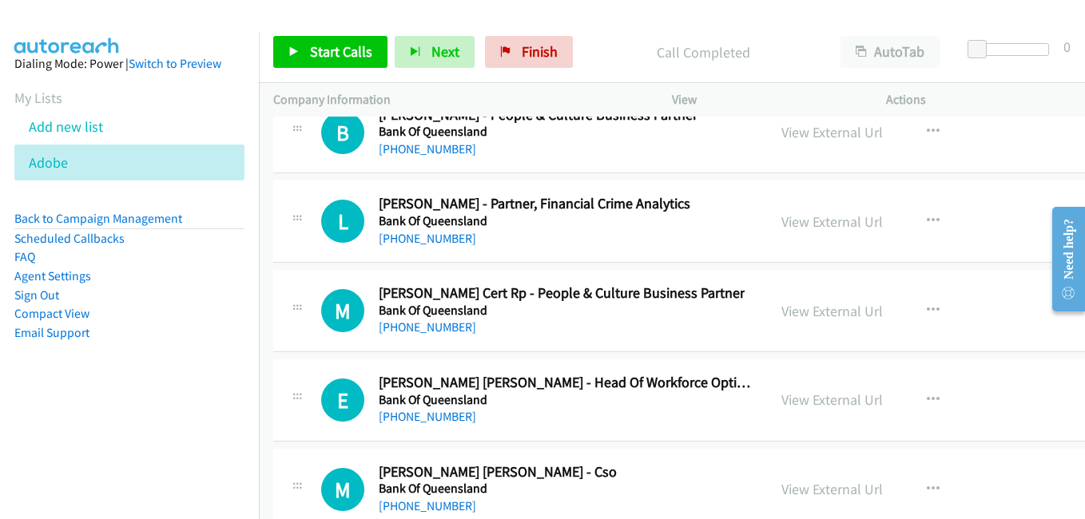
scroll to position [20847, 0]
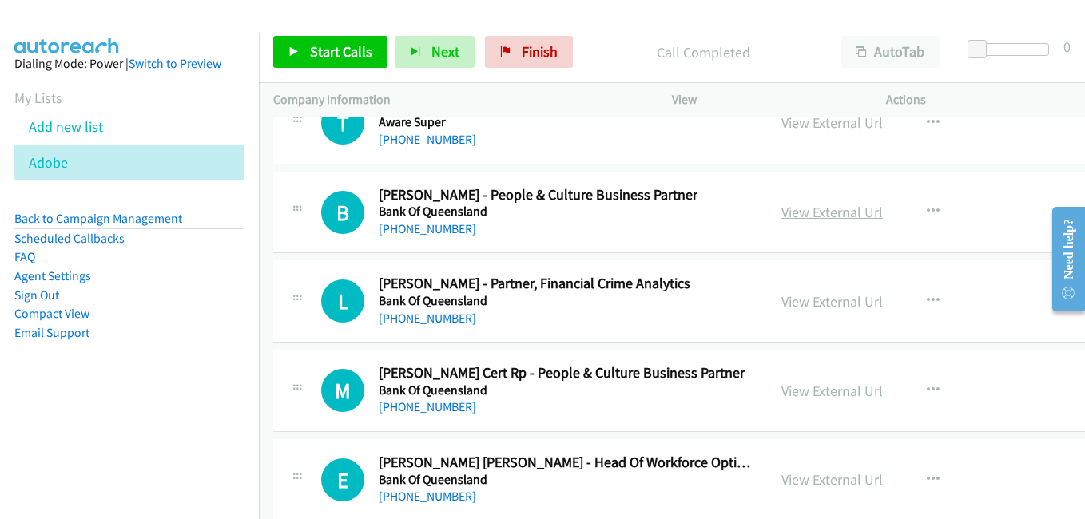
click at [814, 212] on link "View External Url" at bounding box center [831, 212] width 101 height 18
click at [827, 308] on link "View External Url" at bounding box center [831, 301] width 101 height 18
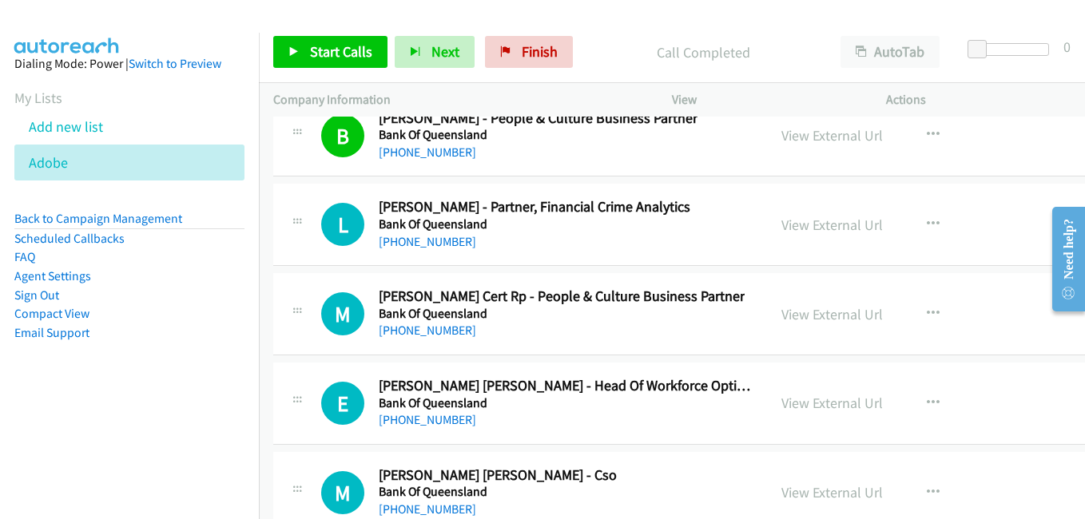
scroll to position [20927, 0]
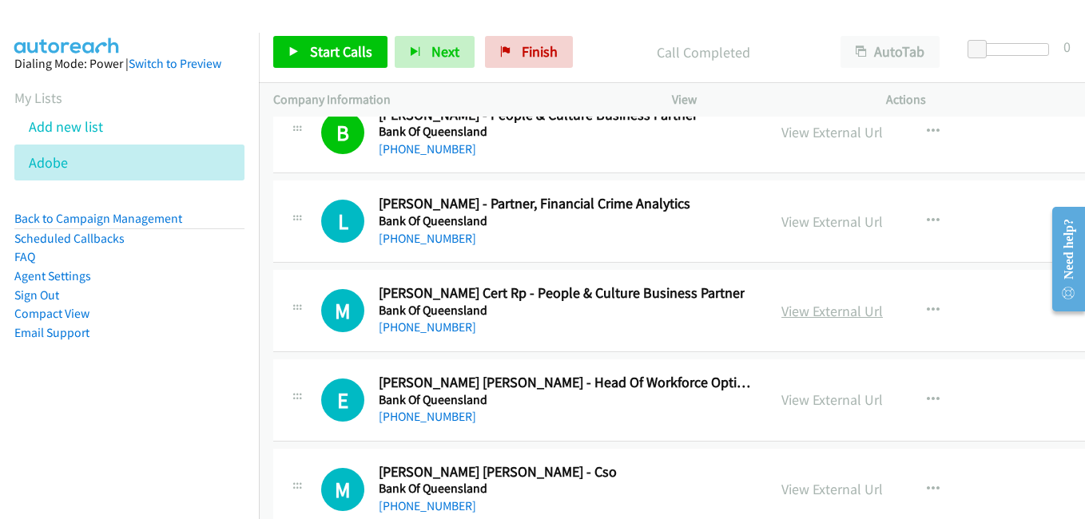
click at [802, 318] on link "View External Url" at bounding box center [831, 311] width 101 height 18
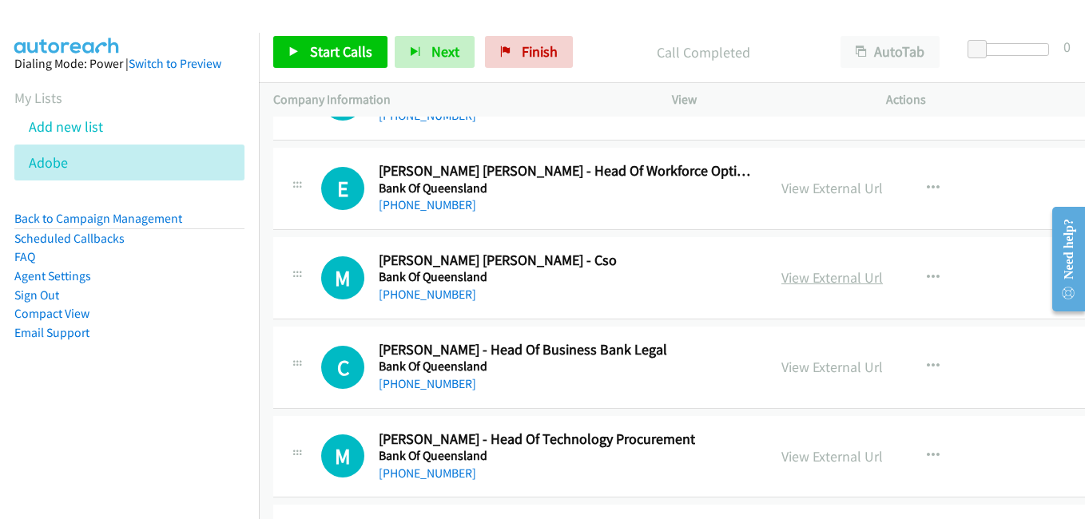
scroll to position [21166, 0]
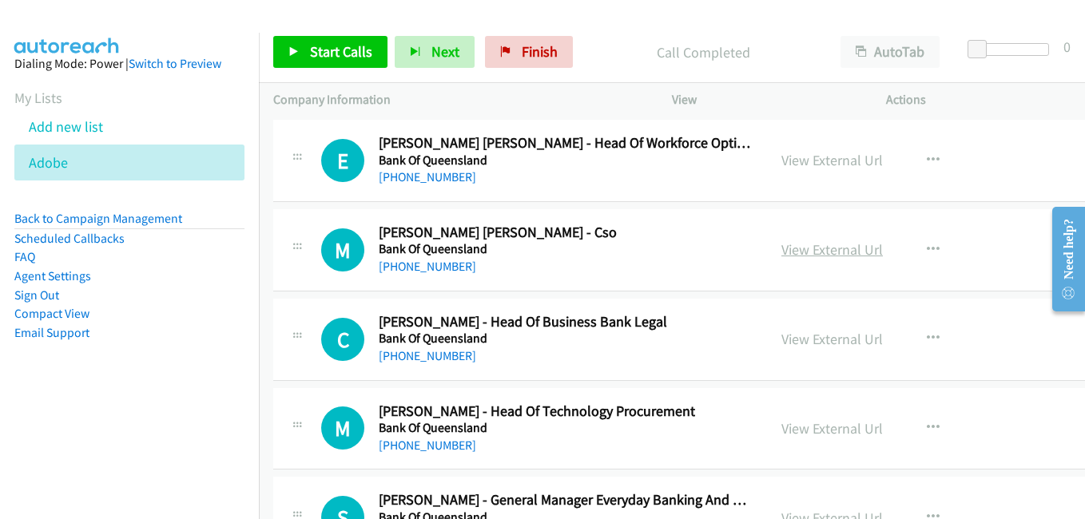
drag, startPoint x: 812, startPoint y: 252, endPoint x: 791, endPoint y: 252, distance: 21.6
click at [812, 252] on link "View External Url" at bounding box center [831, 249] width 101 height 18
drag, startPoint x: 800, startPoint y: 338, endPoint x: 776, endPoint y: 336, distance: 24.0
click at [800, 338] on link "View External Url" at bounding box center [831, 339] width 101 height 18
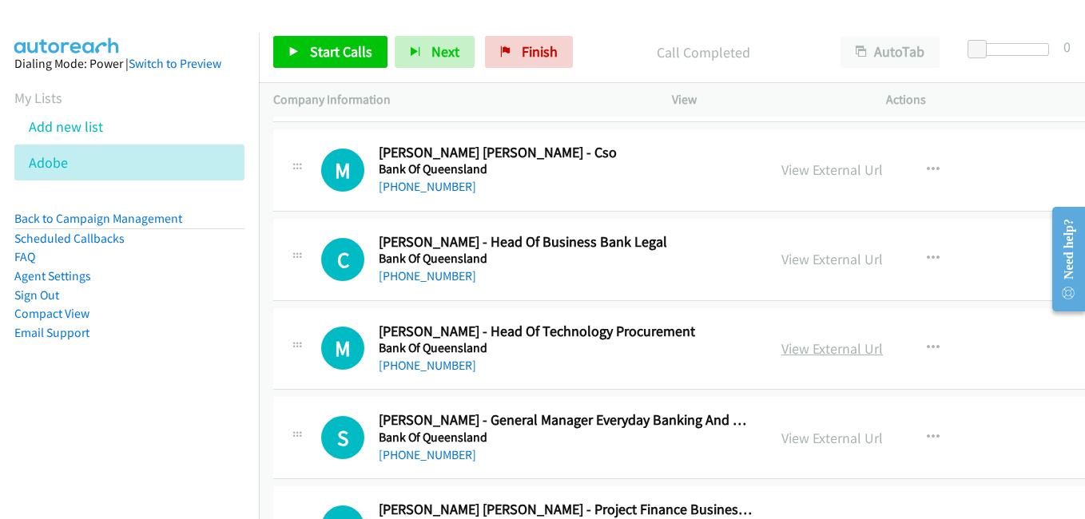
click at [787, 347] on link "View External Url" at bounding box center [831, 348] width 101 height 18
drag, startPoint x: 811, startPoint y: 347, endPoint x: 804, endPoint y: 379, distance: 32.7
click at [800, 350] on link "View External Url" at bounding box center [831, 348] width 101 height 18
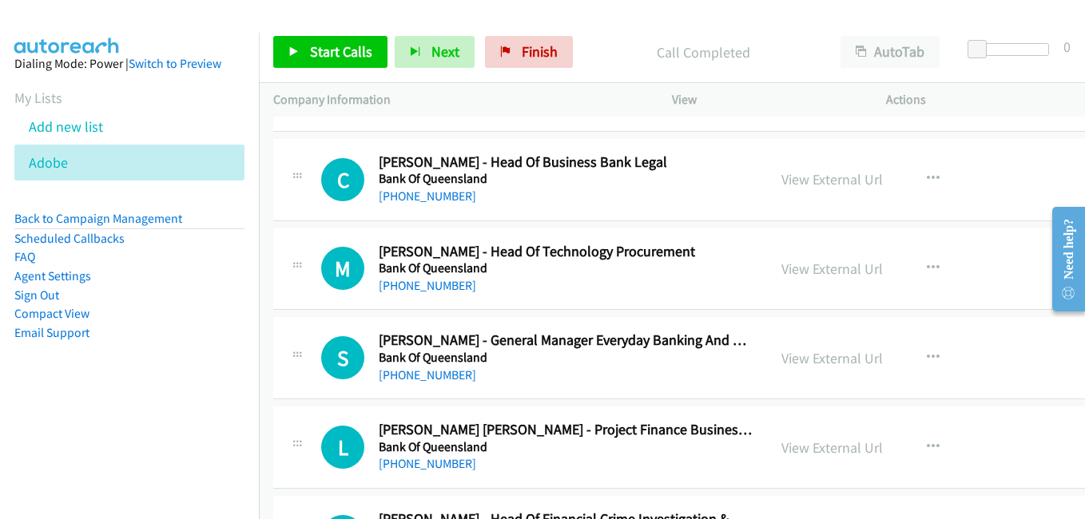
scroll to position [21406, 0]
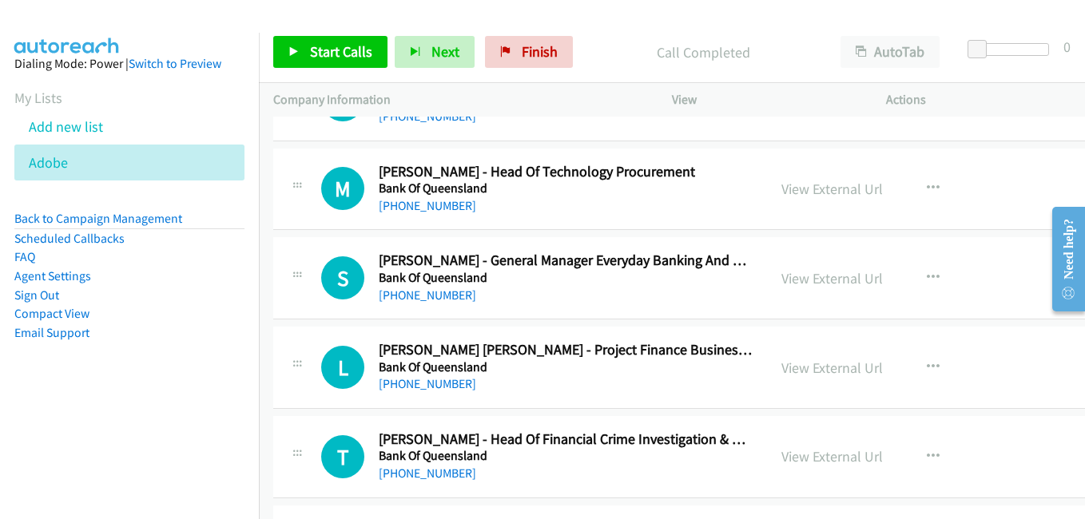
drag, startPoint x: 791, startPoint y: 277, endPoint x: 743, endPoint y: 261, distance: 50.5
click at [791, 277] on link "View External Url" at bounding box center [831, 278] width 101 height 18
click at [835, 370] on link "View External Url" at bounding box center [831, 368] width 101 height 18
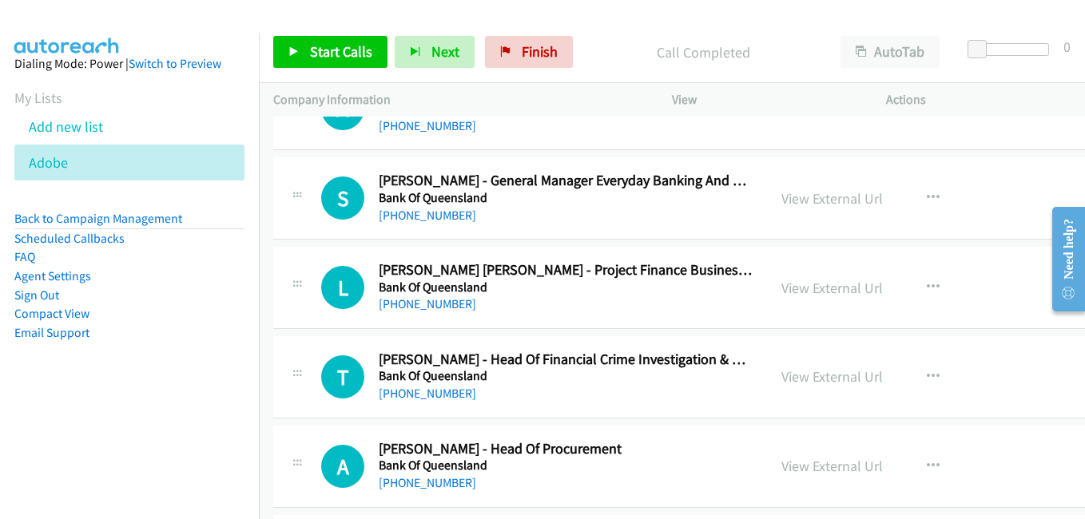
scroll to position [21566, 0]
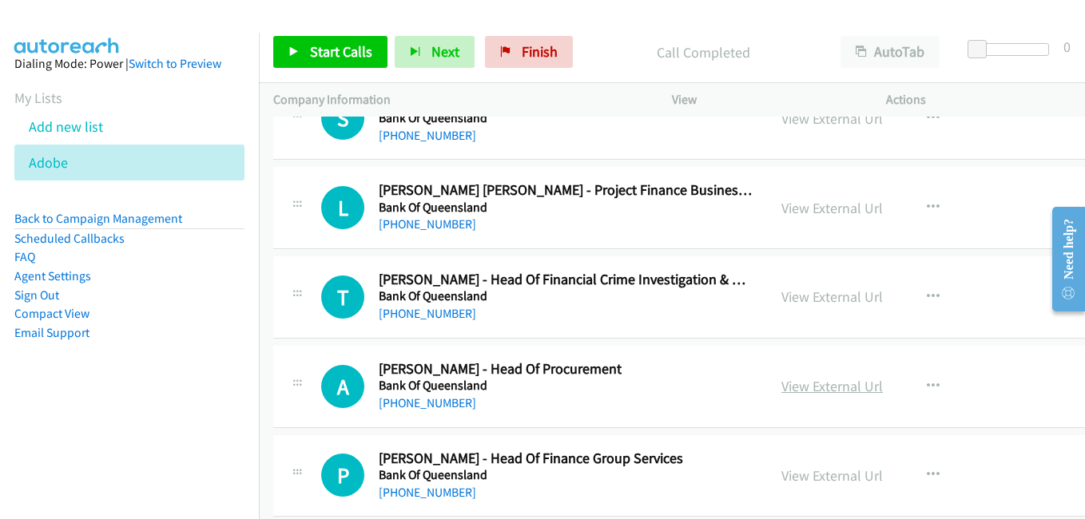
click at [800, 391] on link "View External Url" at bounding box center [831, 386] width 101 height 18
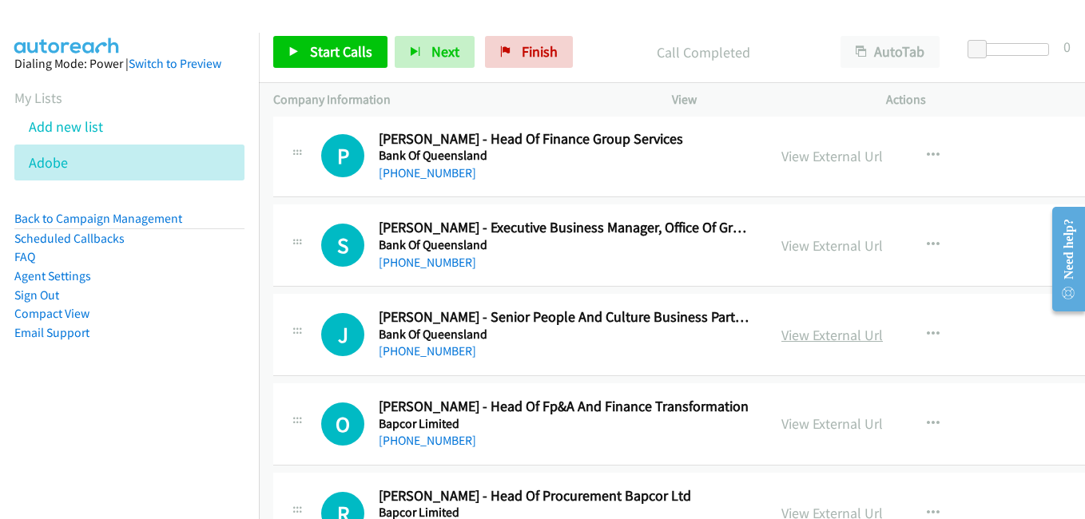
scroll to position [21965, 0]
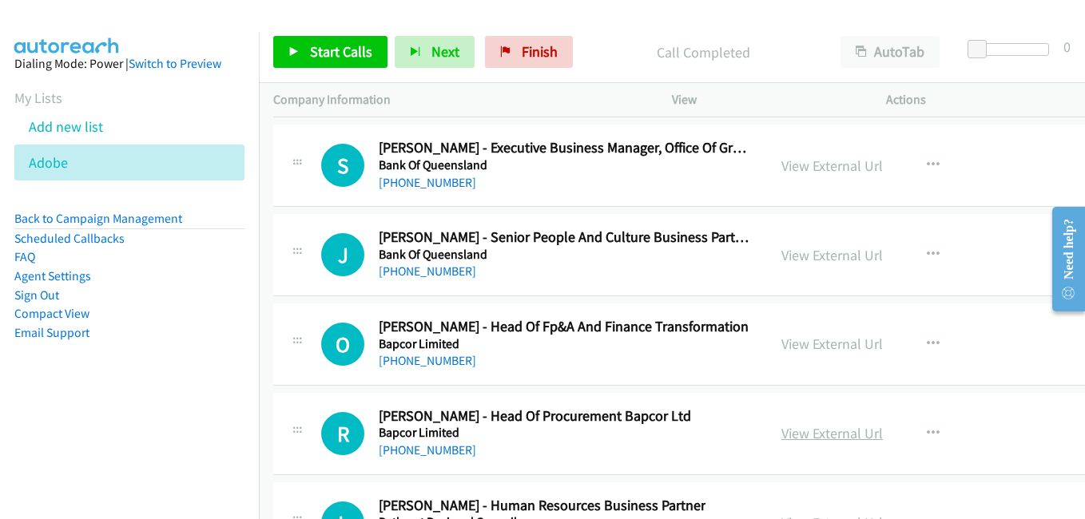
click at [816, 433] on link "View External Url" at bounding box center [831, 433] width 101 height 18
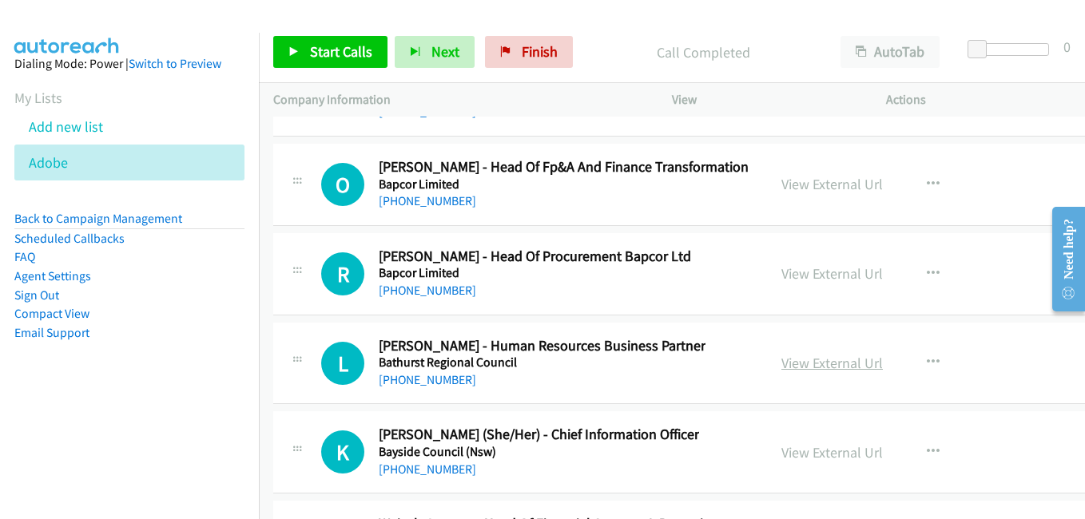
click at [784, 367] on link "View External Url" at bounding box center [831, 363] width 101 height 18
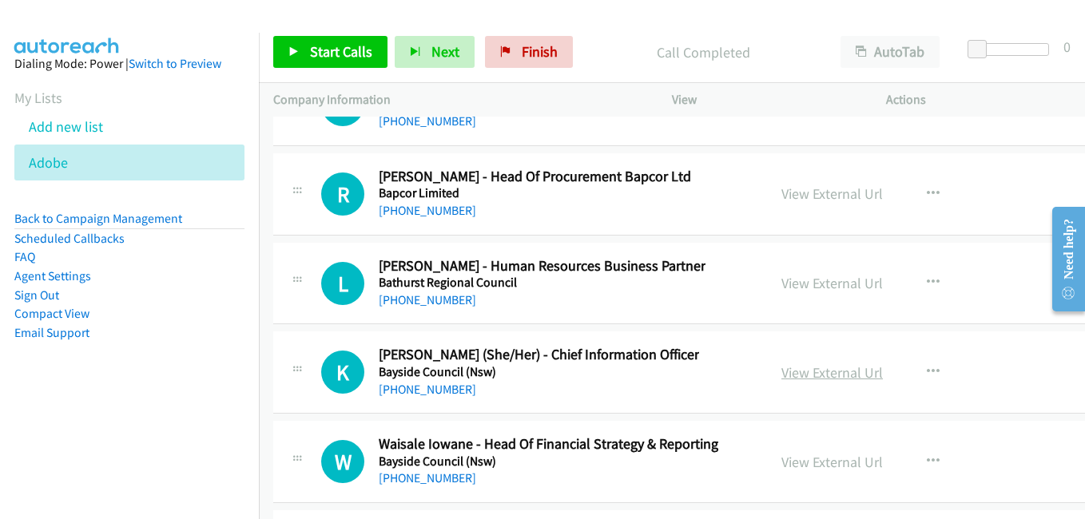
click at [811, 374] on link "View External Url" at bounding box center [831, 372] width 101 height 18
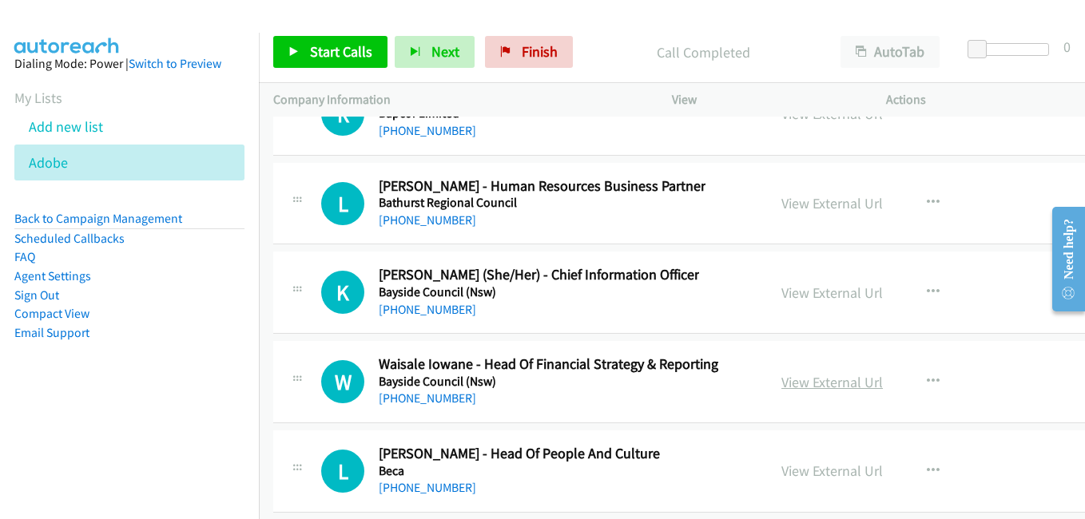
click at [817, 379] on link "View External Url" at bounding box center [831, 382] width 101 height 18
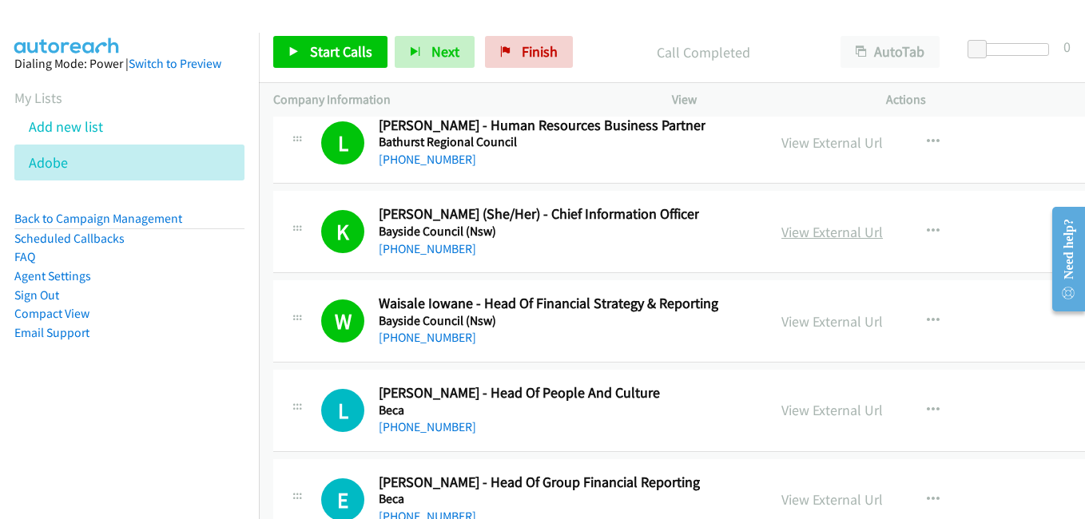
scroll to position [22444, 0]
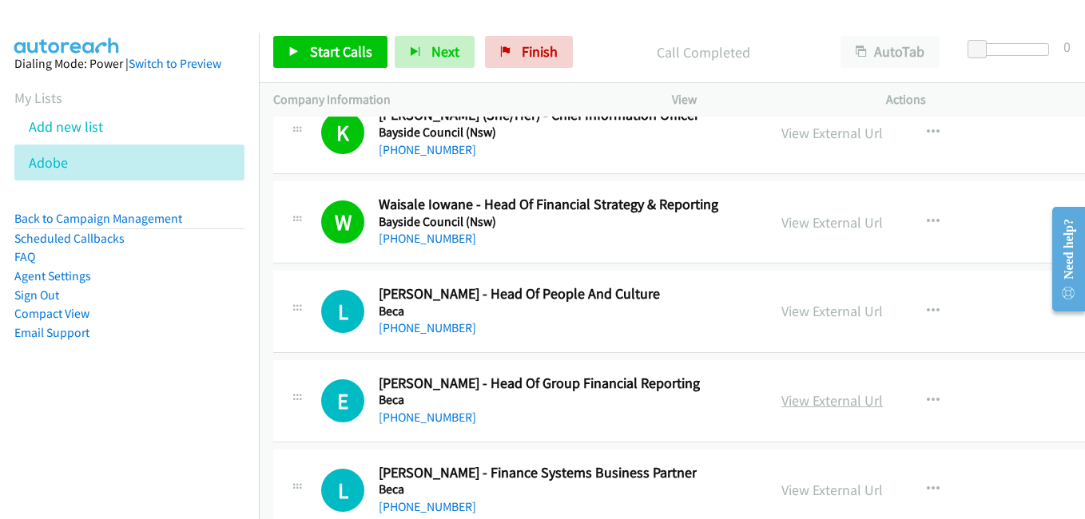
click at [790, 397] on link "View External Url" at bounding box center [831, 400] width 101 height 18
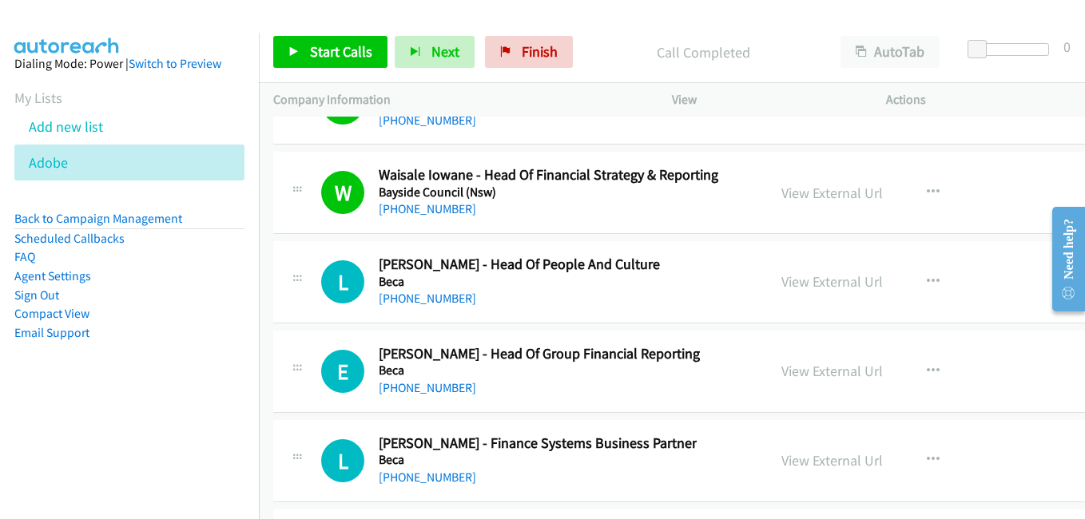
scroll to position [22604, 0]
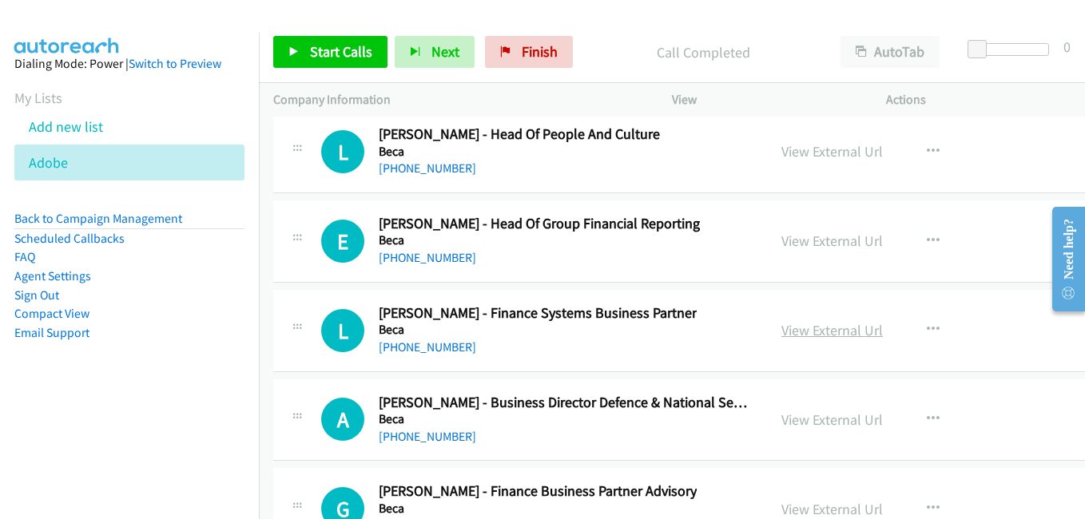
click at [807, 325] on link "View External Url" at bounding box center [831, 330] width 101 height 18
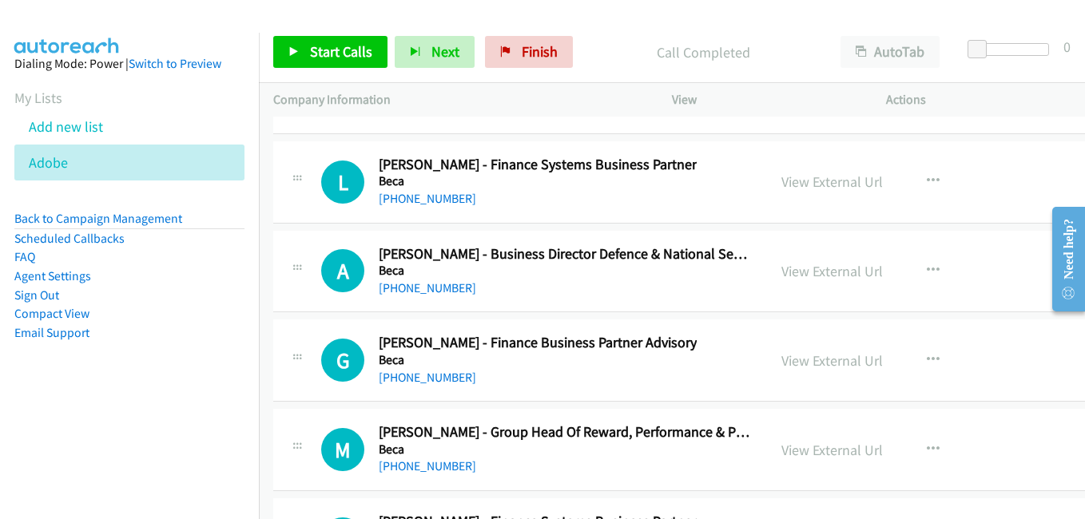
scroll to position [22844, 0]
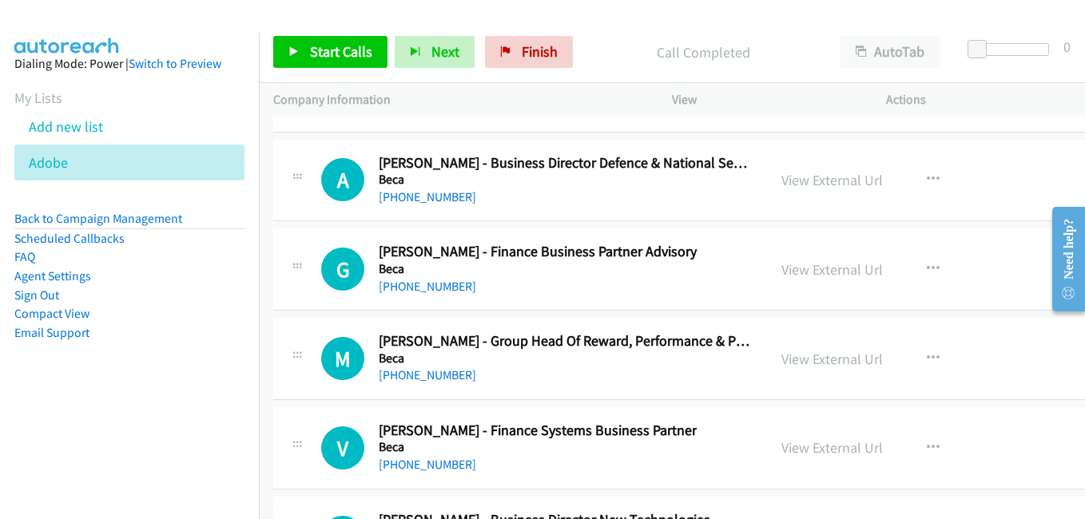
drag, startPoint x: 827, startPoint y: 274, endPoint x: 521, endPoint y: 185, distance: 319.5
click at [827, 274] on link "View External Url" at bounding box center [831, 269] width 101 height 18
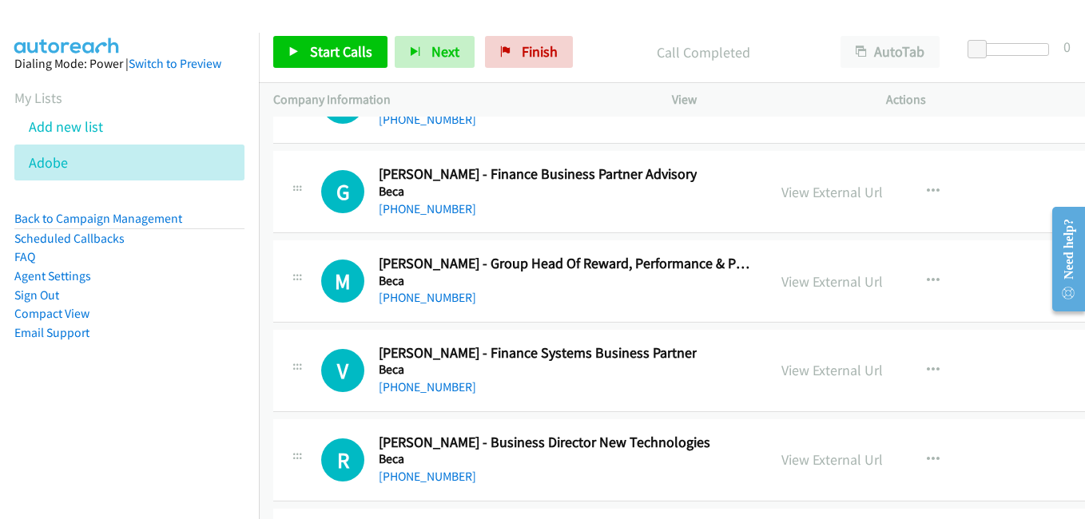
scroll to position [22924, 0]
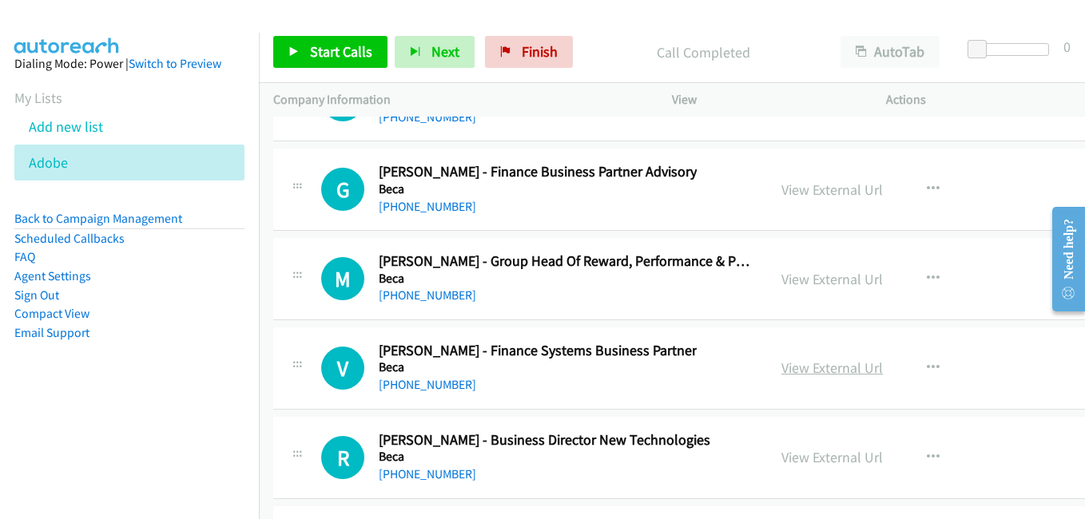
click at [804, 372] on link "View External Url" at bounding box center [831, 368] width 101 height 18
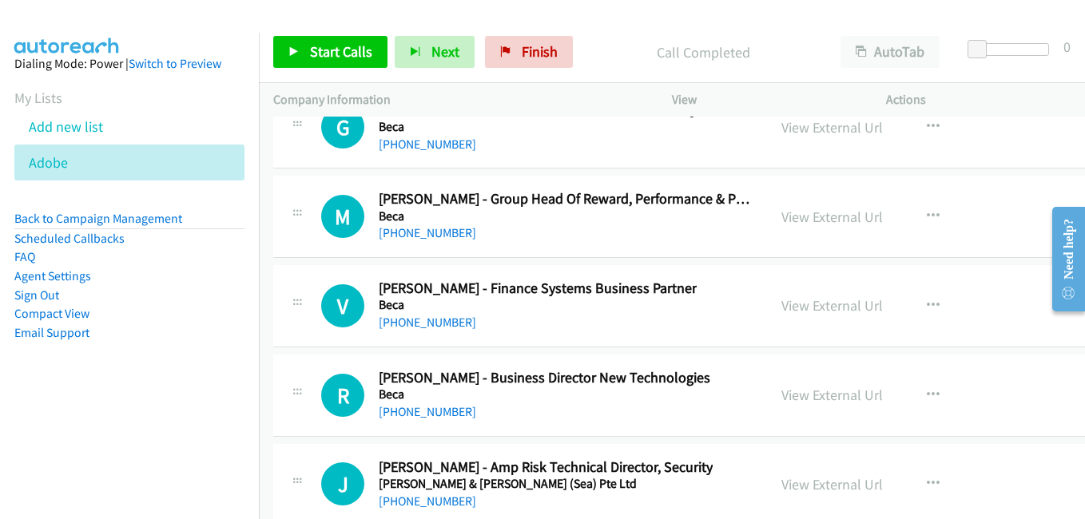
scroll to position [23003, 0]
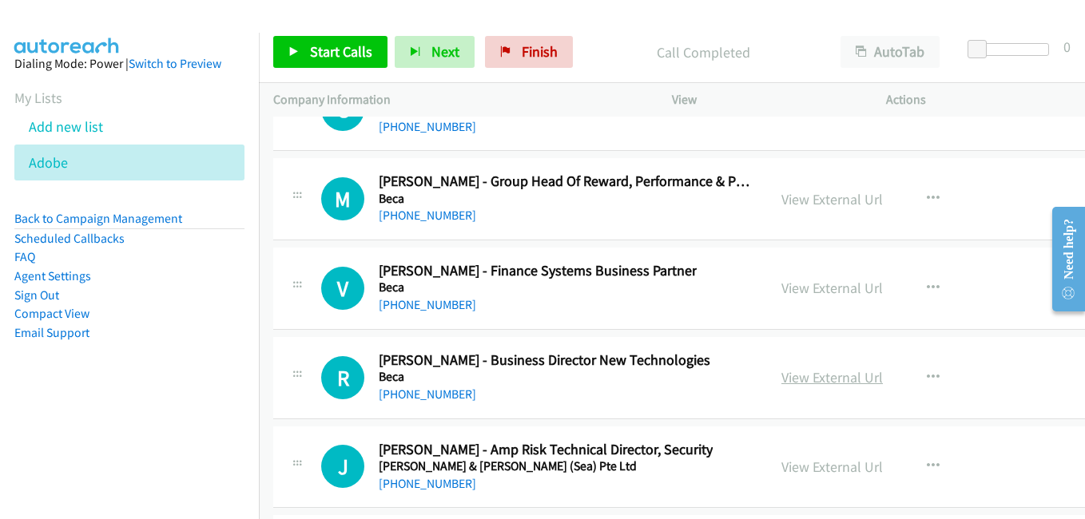
click at [804, 379] on link "View External Url" at bounding box center [831, 377] width 101 height 18
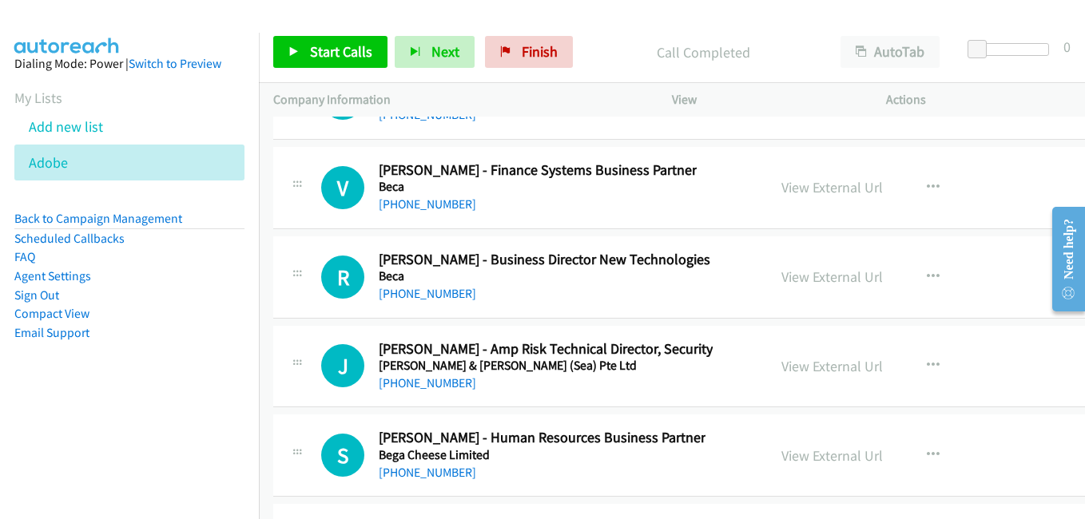
scroll to position [23163, 0]
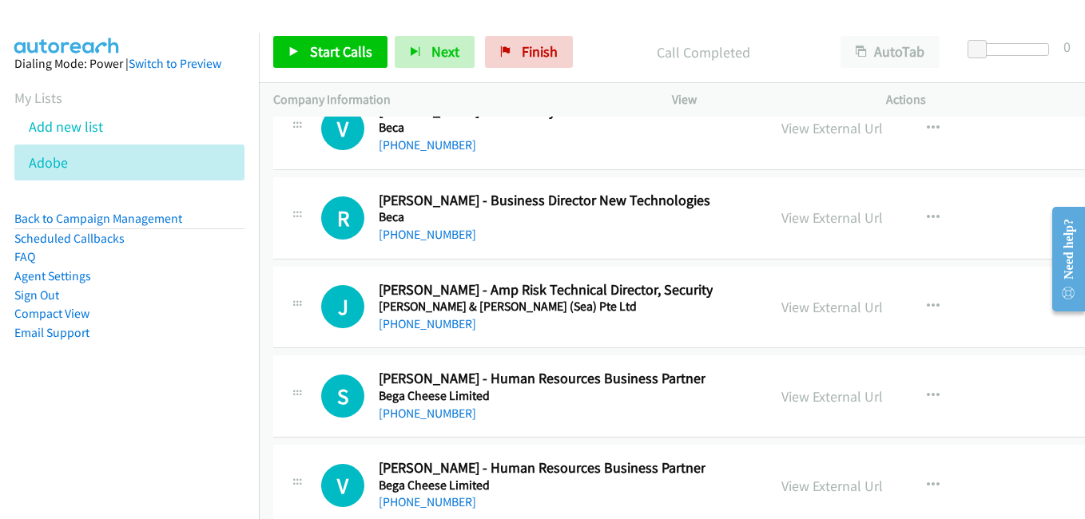
drag, startPoint x: 821, startPoint y: 307, endPoint x: 784, endPoint y: 284, distance: 43.4
click at [821, 307] on link "View External Url" at bounding box center [831, 307] width 101 height 18
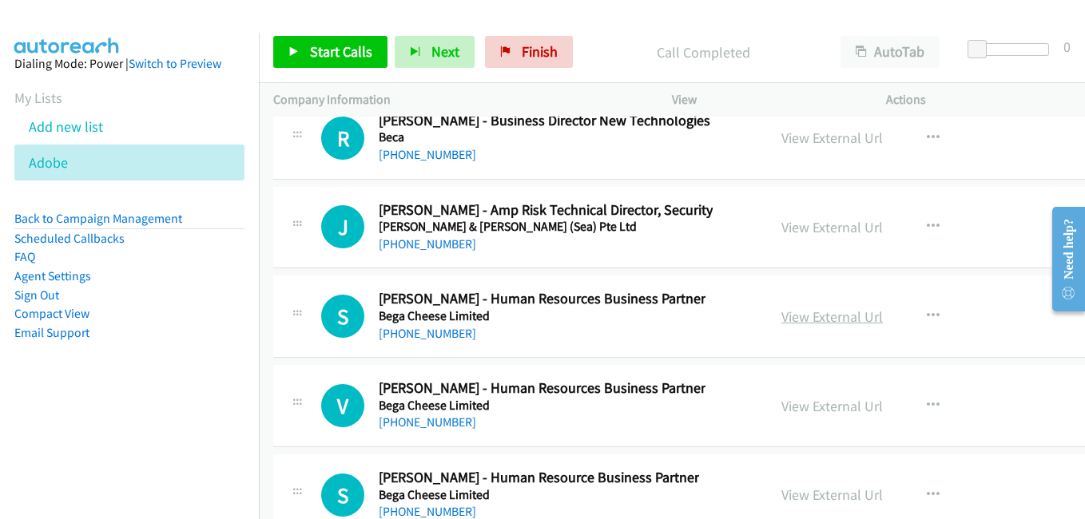
click at [801, 317] on link "View External Url" at bounding box center [831, 317] width 101 height 18
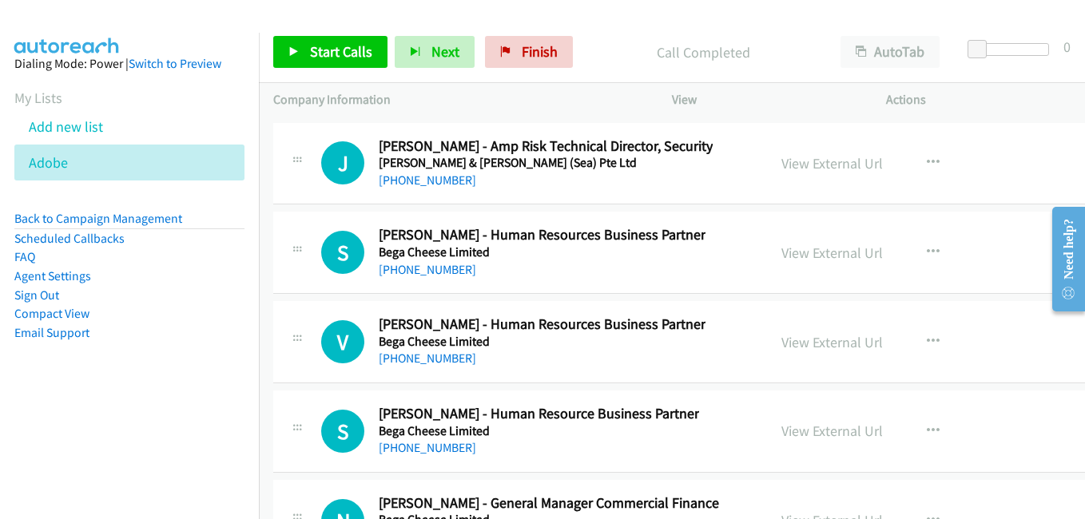
scroll to position [23323, 0]
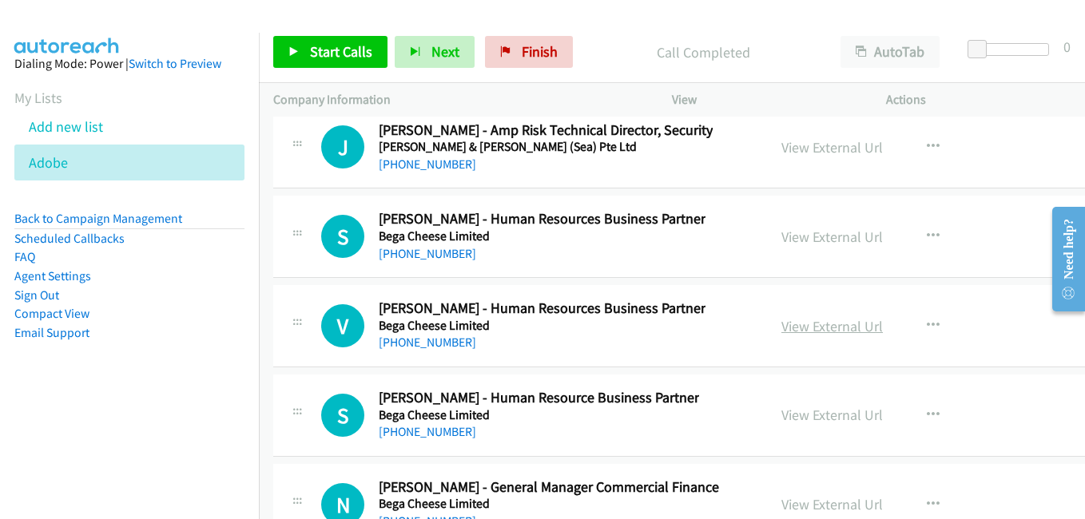
drag, startPoint x: 804, startPoint y: 327, endPoint x: 836, endPoint y: 330, distance: 32.1
click at [804, 327] on link "View External Url" at bounding box center [831, 326] width 101 height 18
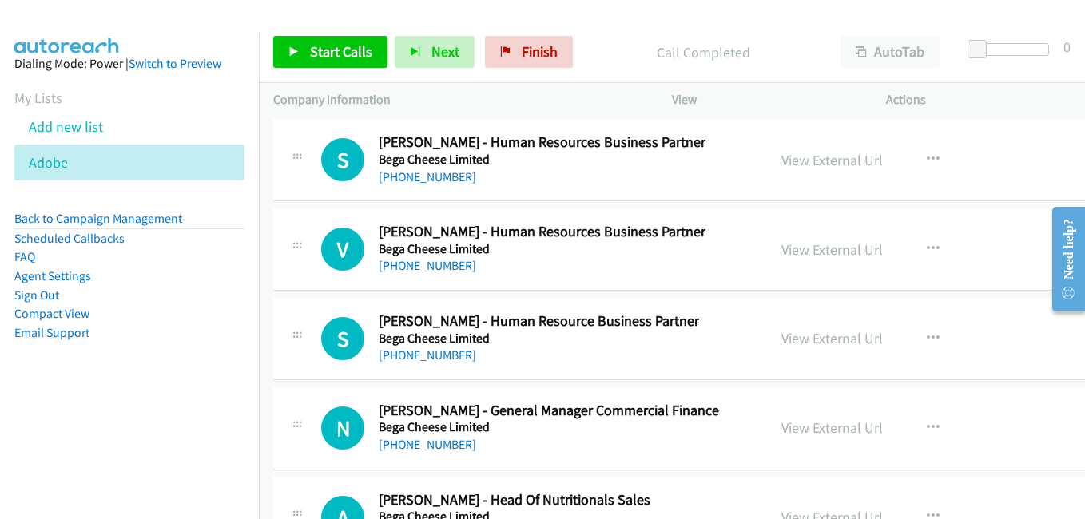
scroll to position [23403, 0]
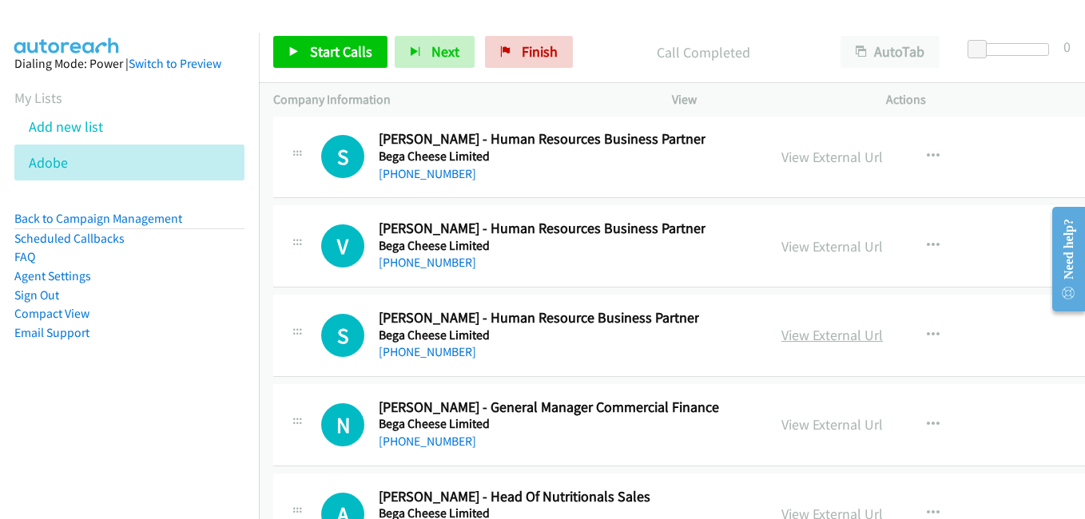
click at [819, 337] on link "View External Url" at bounding box center [831, 335] width 101 height 18
drag, startPoint x: 794, startPoint y: 423, endPoint x: 712, endPoint y: 392, distance: 86.9
click at [794, 423] on link "View External Url" at bounding box center [831, 424] width 101 height 18
click at [823, 422] on link "View External Url" at bounding box center [831, 424] width 101 height 18
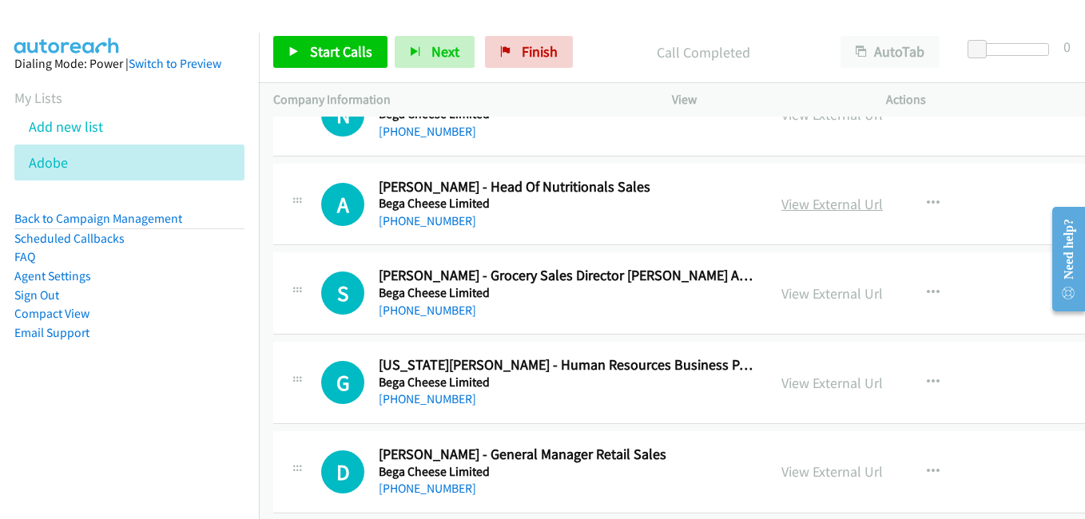
scroll to position [23722, 0]
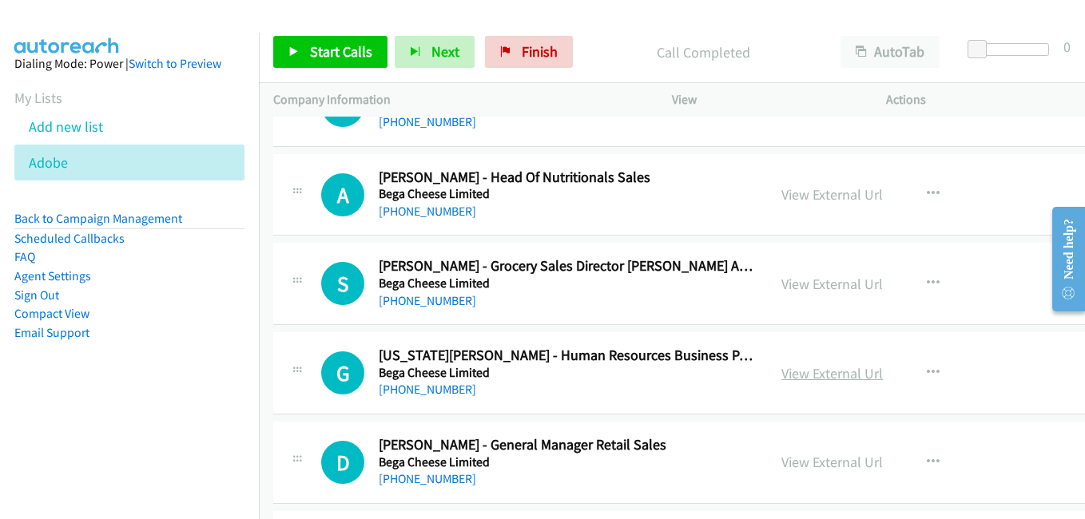
drag, startPoint x: 790, startPoint y: 376, endPoint x: 799, endPoint y: 376, distance: 8.8
click at [790, 376] on link "View External Url" at bounding box center [831, 373] width 101 height 18
click at [817, 465] on link "View External Url" at bounding box center [831, 462] width 101 height 18
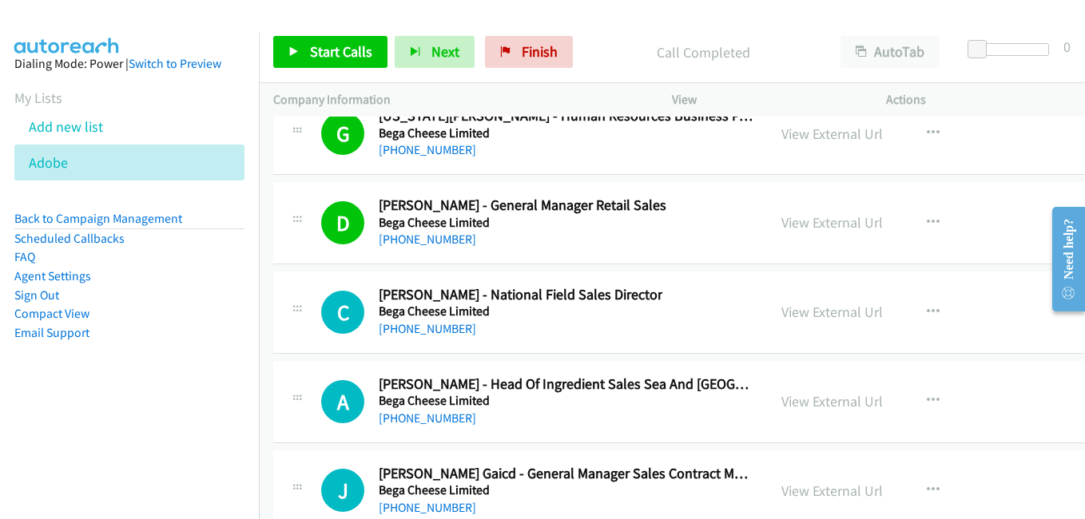
scroll to position [24042, 0]
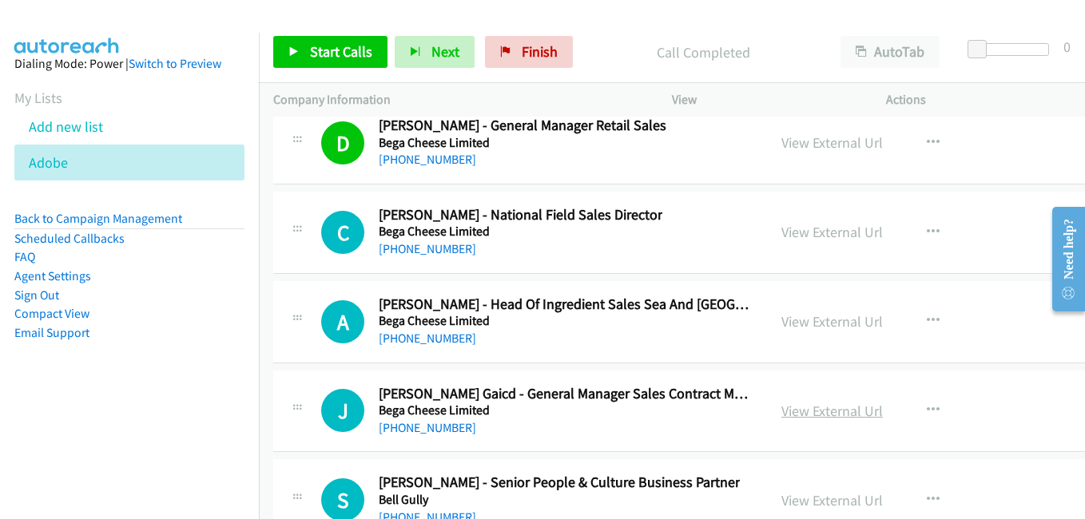
click at [802, 418] on link "View External Url" at bounding box center [831, 411] width 101 height 18
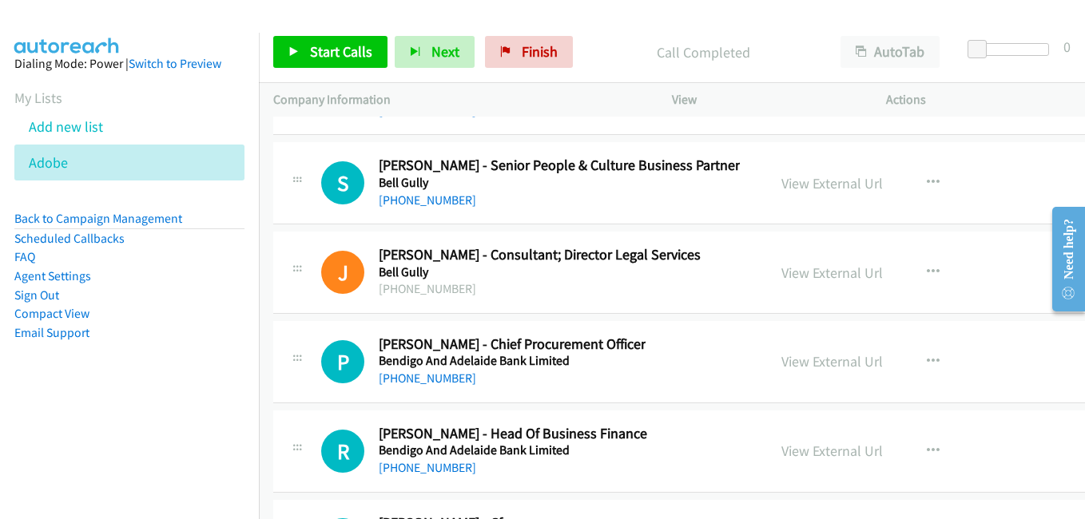
scroll to position [24361, 0]
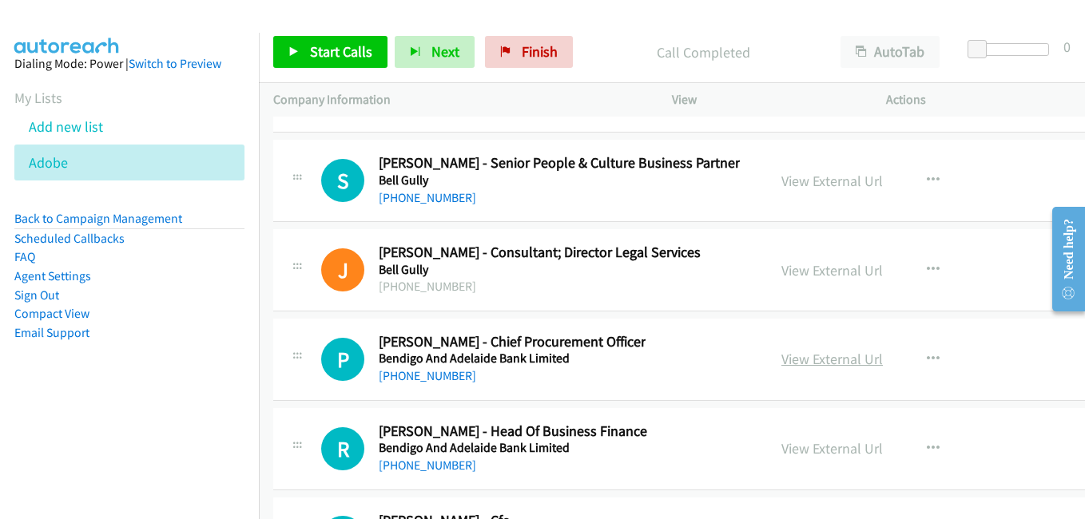
click at [811, 363] on link "View External Url" at bounding box center [831, 359] width 101 height 18
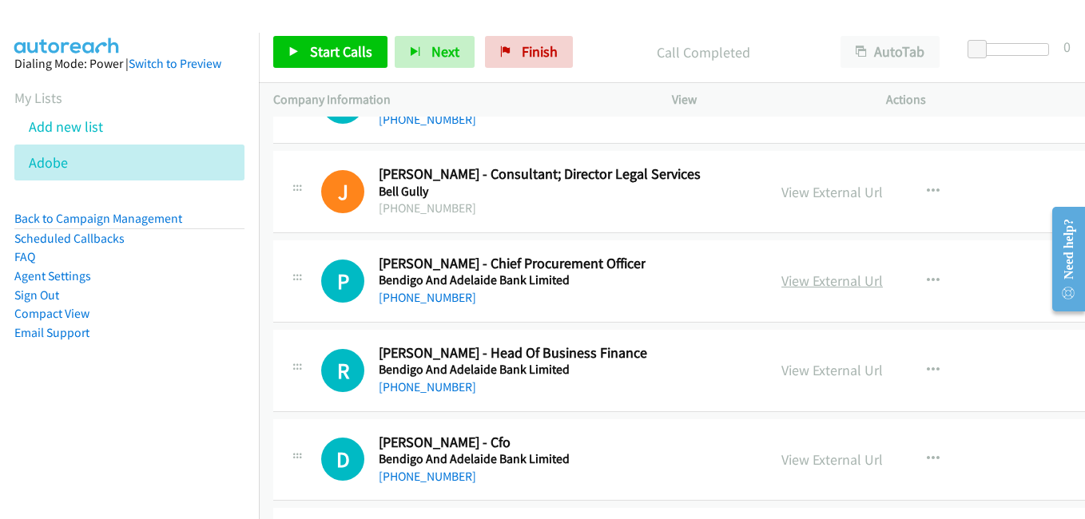
scroll to position [24441, 0]
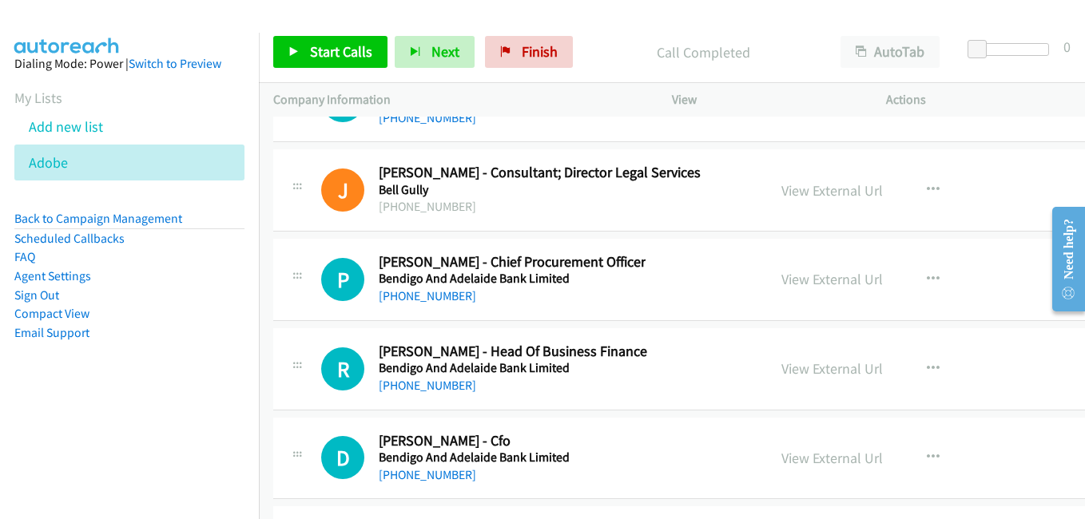
drag, startPoint x: 811, startPoint y: 371, endPoint x: 676, endPoint y: 355, distance: 136.0
click at [802, 369] on link "View External Url" at bounding box center [831, 368] width 101 height 18
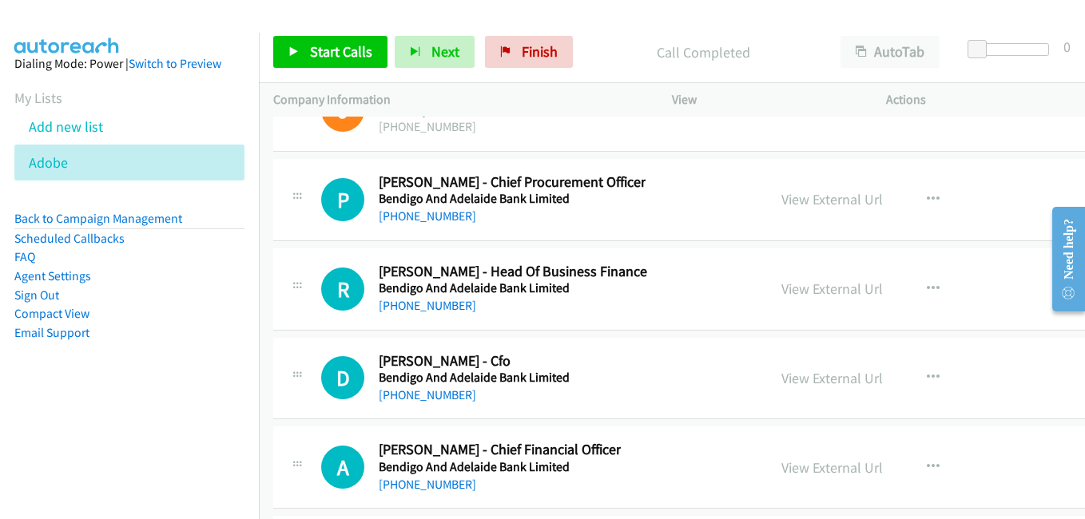
scroll to position [24601, 0]
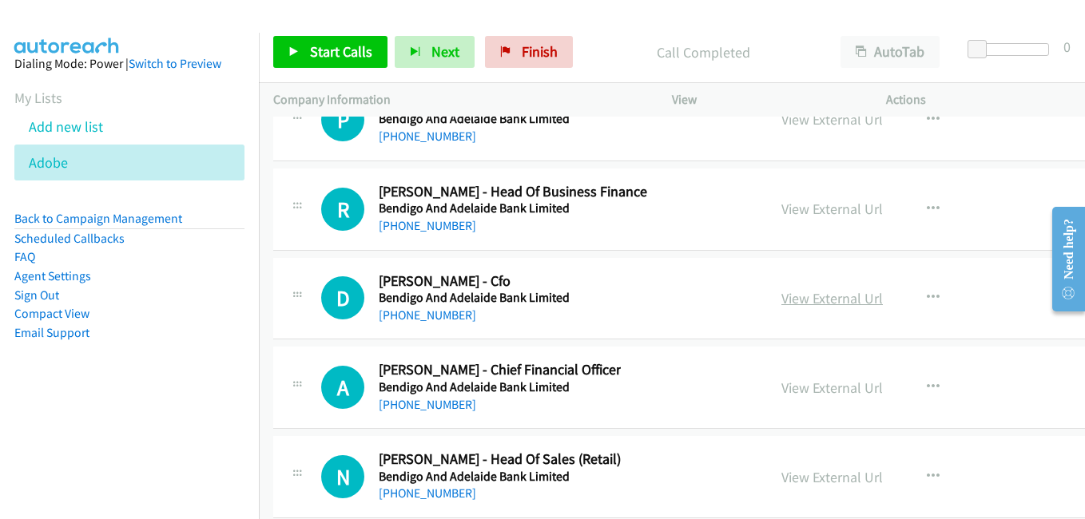
click at [821, 297] on link "View External Url" at bounding box center [831, 298] width 101 height 18
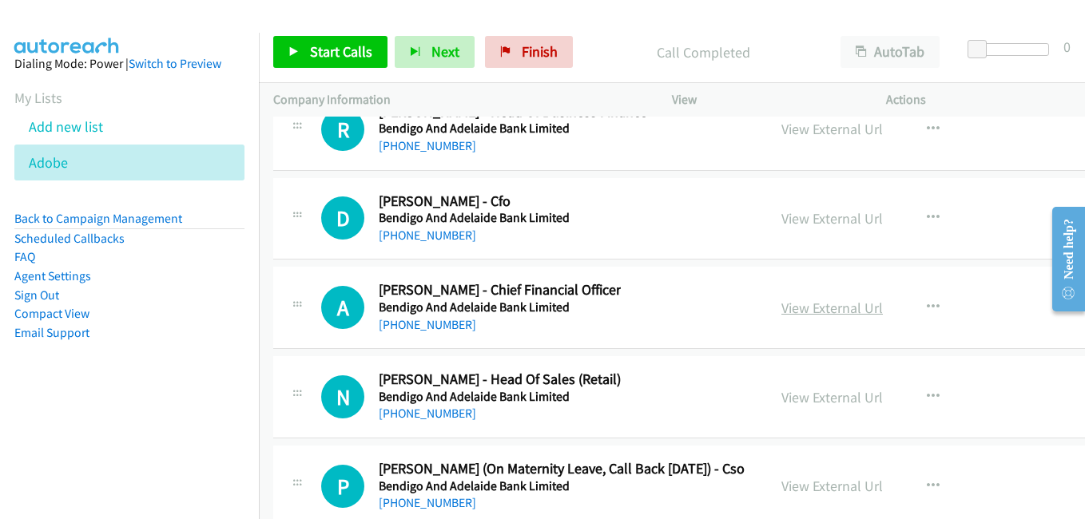
click at [800, 309] on link "View External Url" at bounding box center [831, 308] width 101 height 18
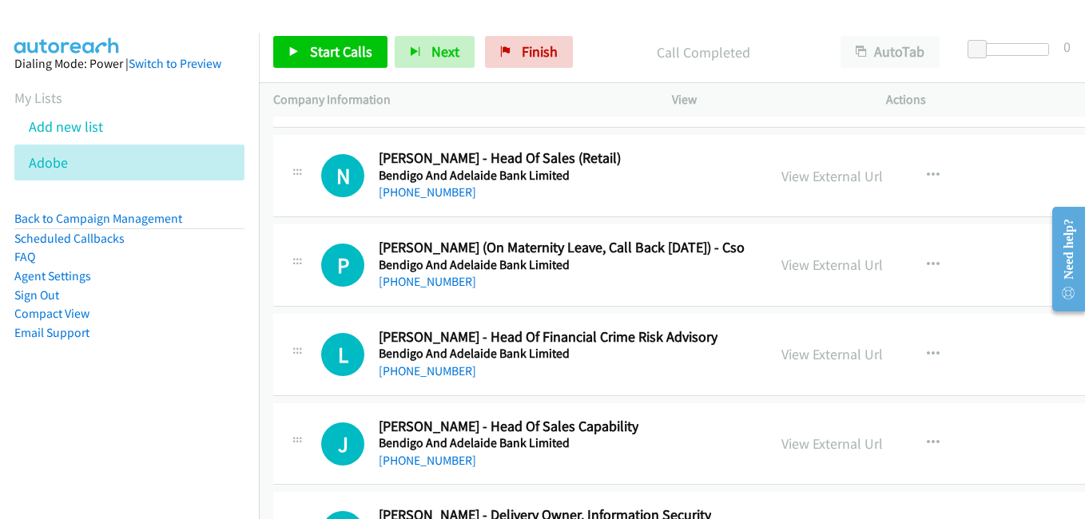
scroll to position [24920, 0]
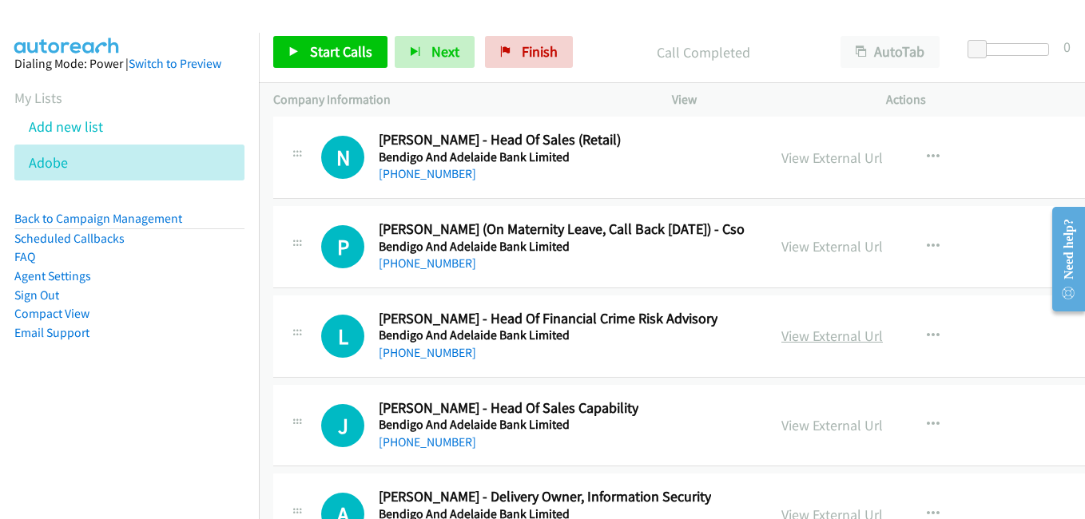
click at [807, 336] on link "View External Url" at bounding box center [831, 336] width 101 height 18
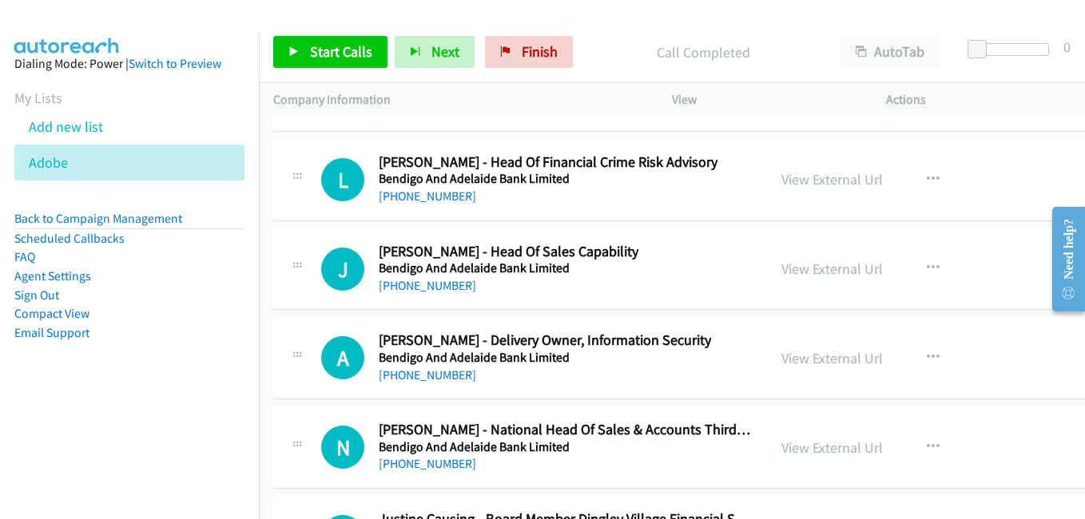
scroll to position [25080, 0]
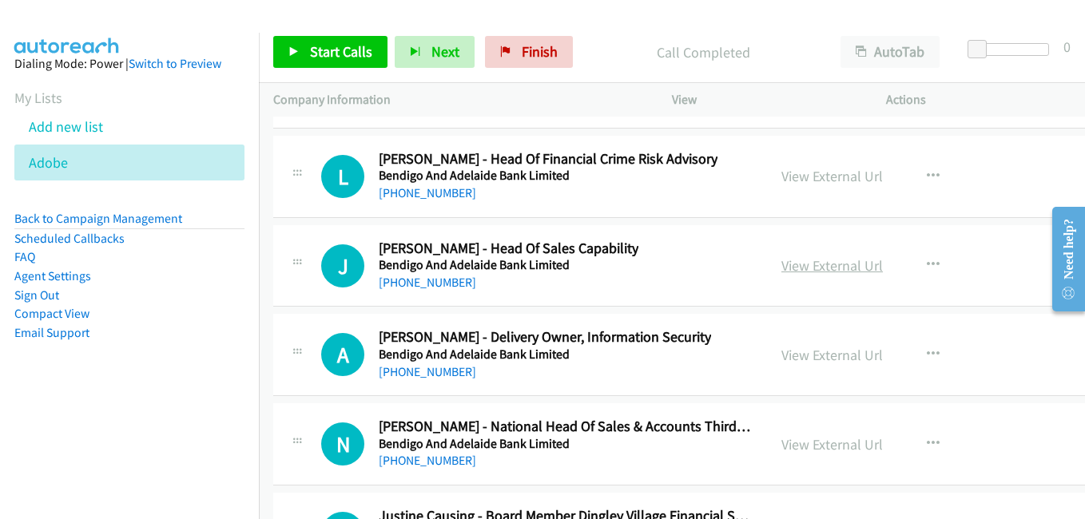
click at [825, 260] on link "View External Url" at bounding box center [831, 265] width 101 height 18
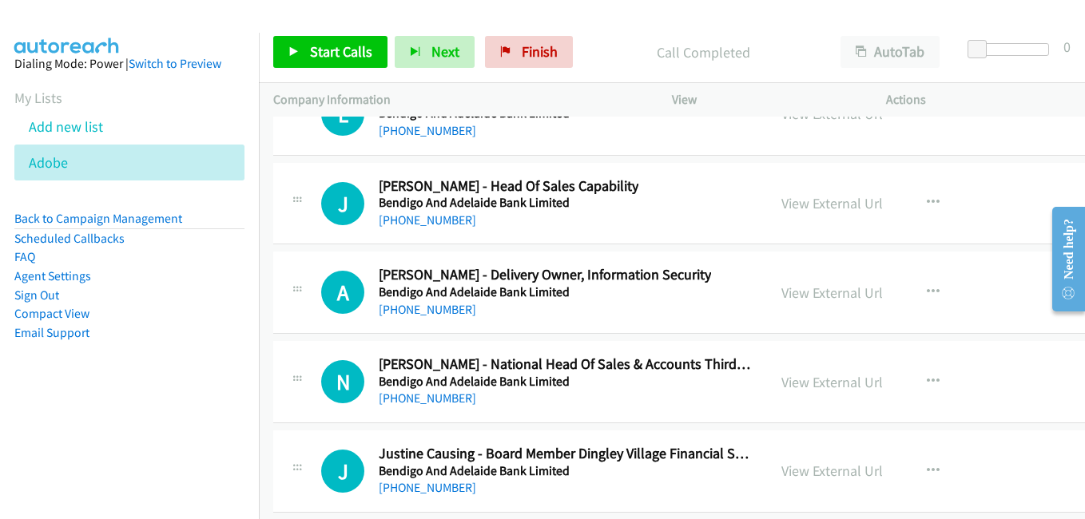
scroll to position [25160, 0]
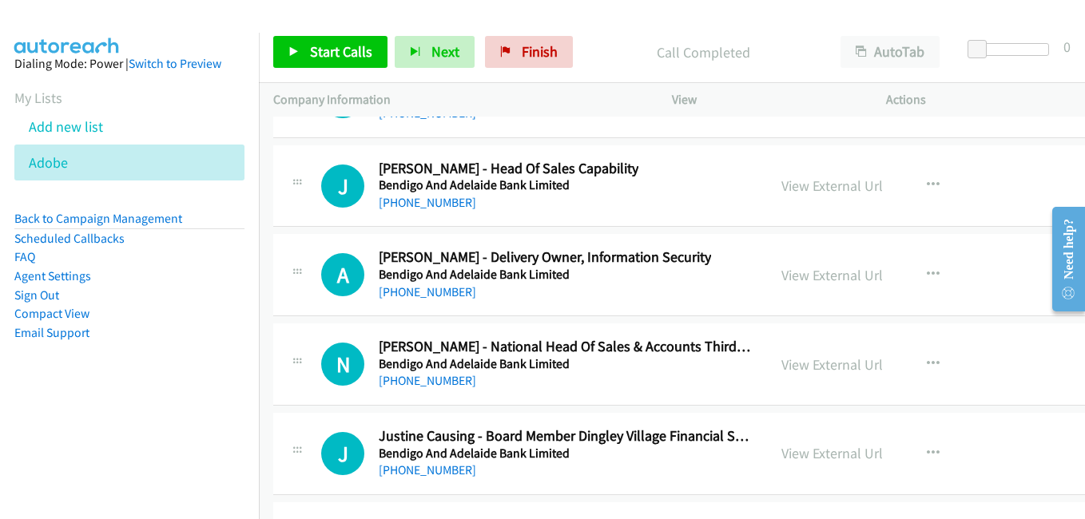
drag, startPoint x: 810, startPoint y: 270, endPoint x: 506, endPoint y: 154, distance: 325.6
click at [810, 270] on link "View External Url" at bounding box center [831, 275] width 101 height 18
